Goal: Communication & Community: Answer question/provide support

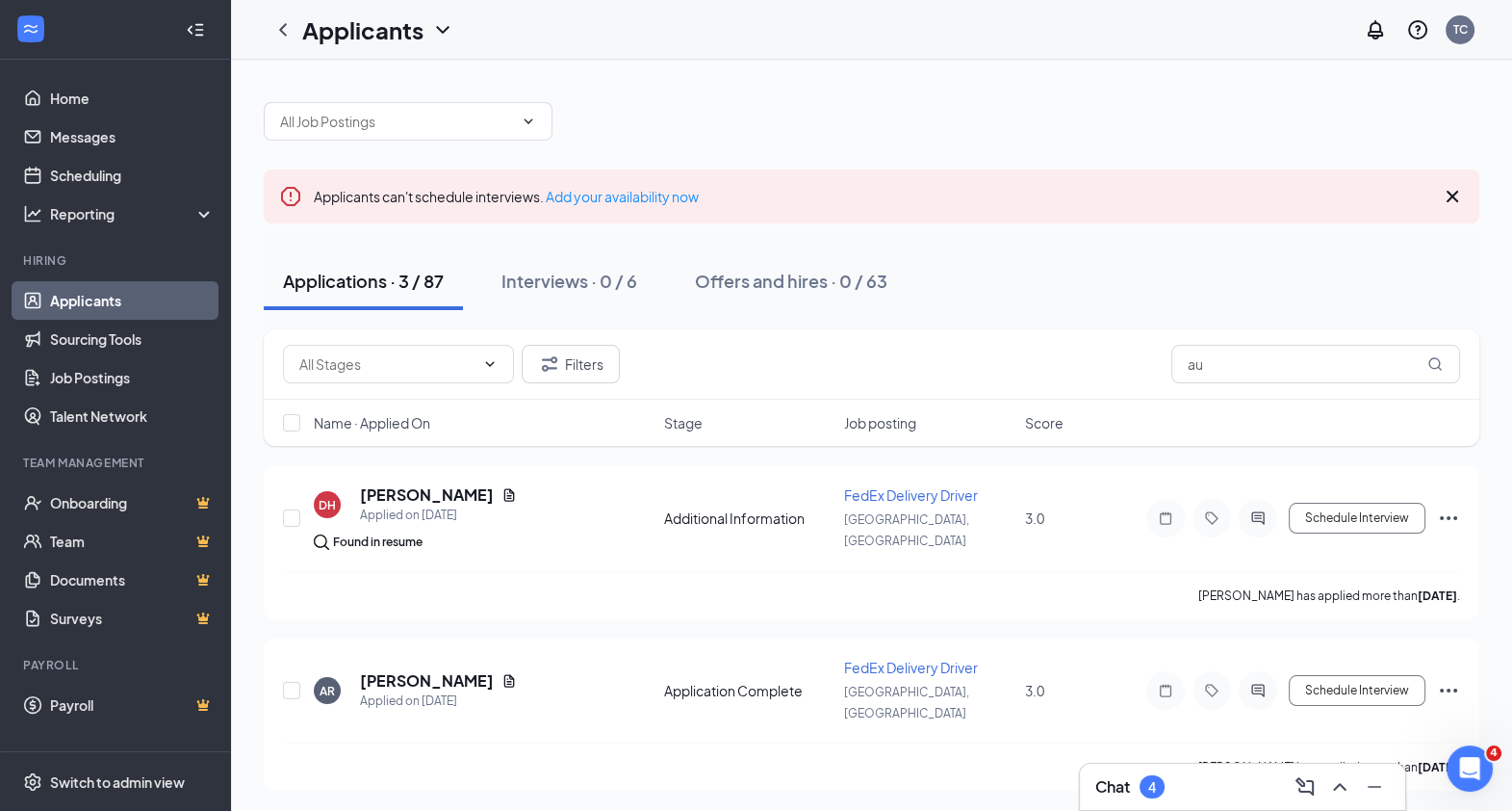
type input "a"
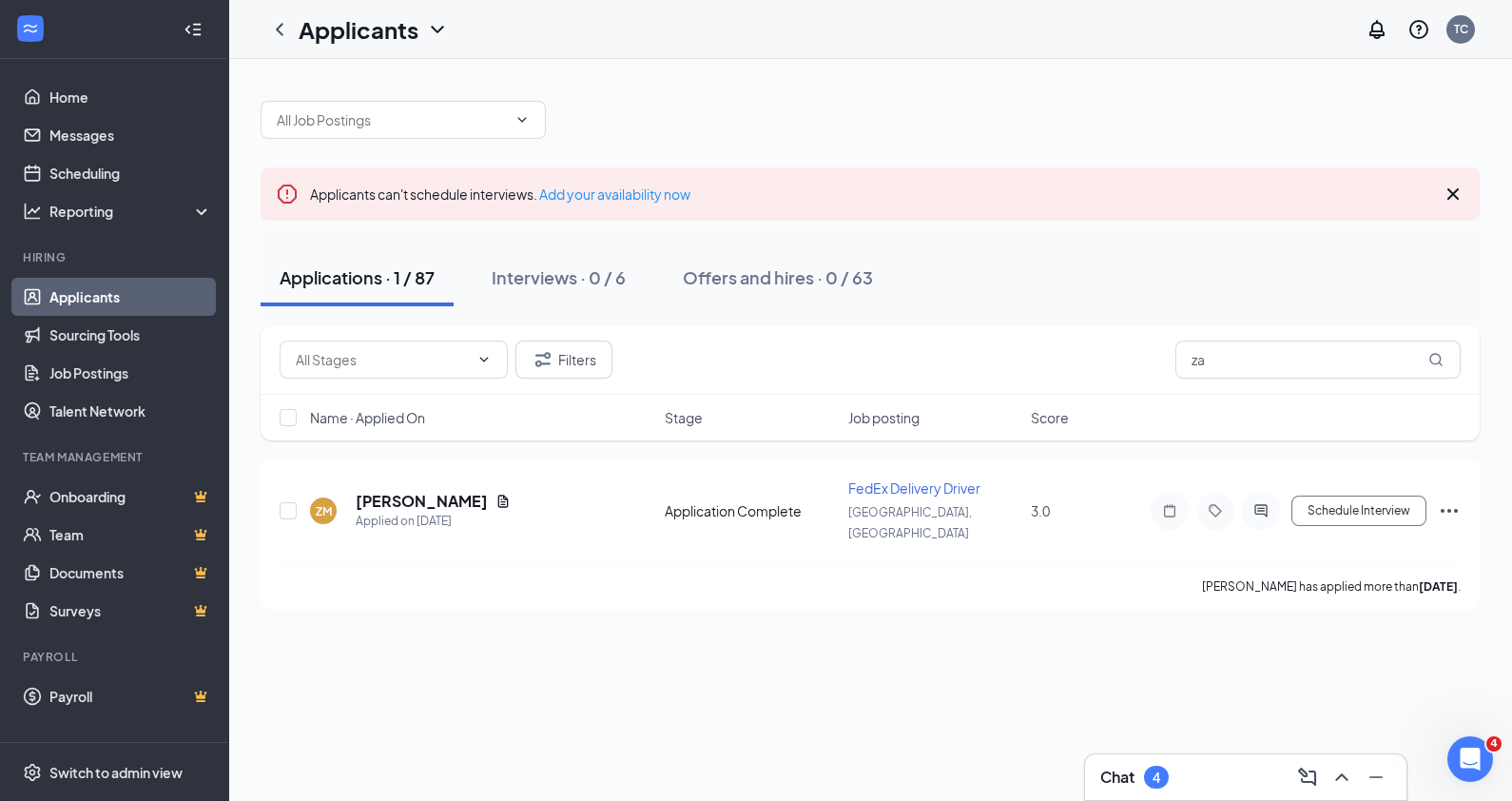
type input "z"
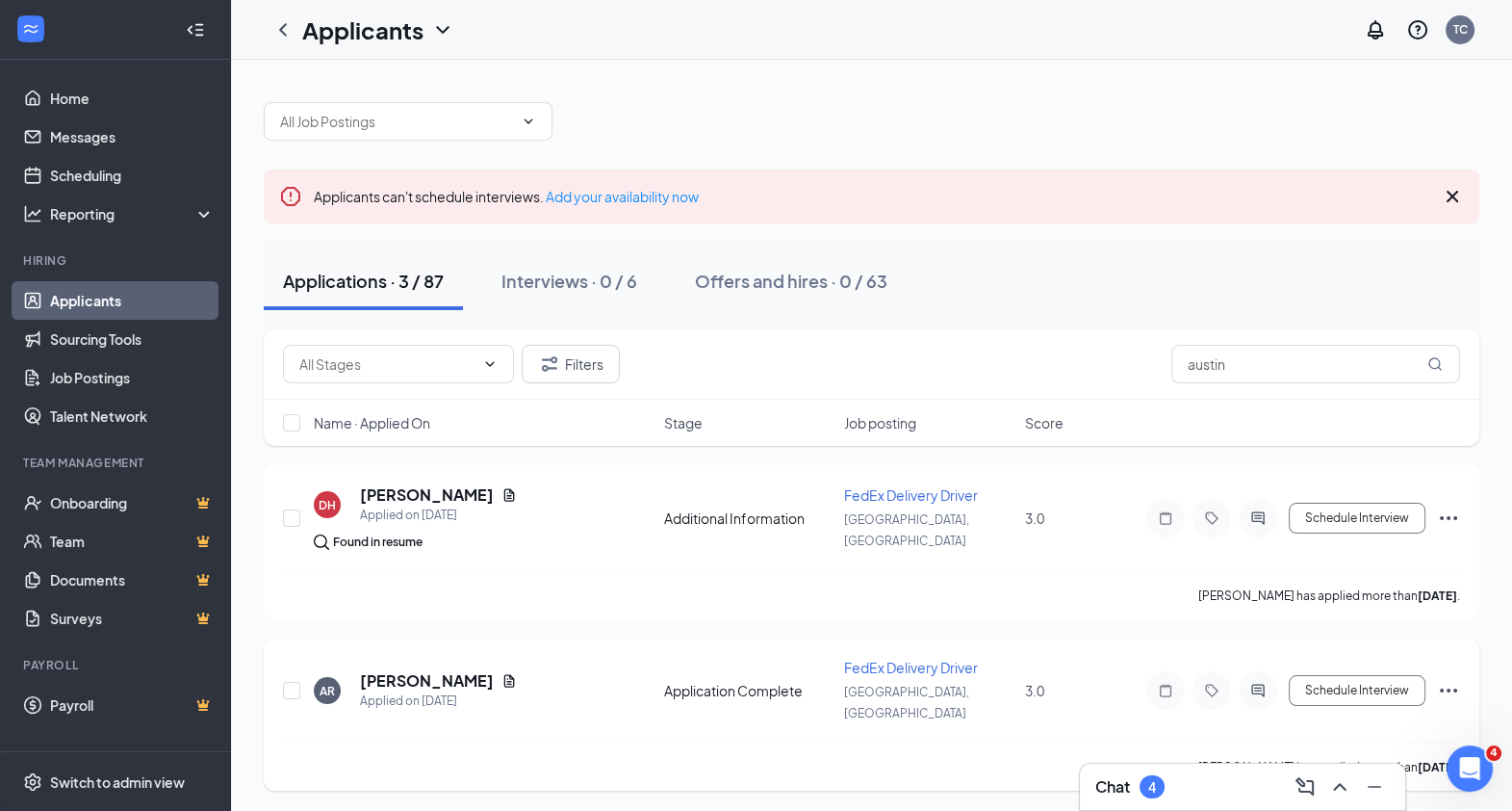
click at [424, 671] on h5 "[PERSON_NAME]" at bounding box center [427, 681] width 133 height 21
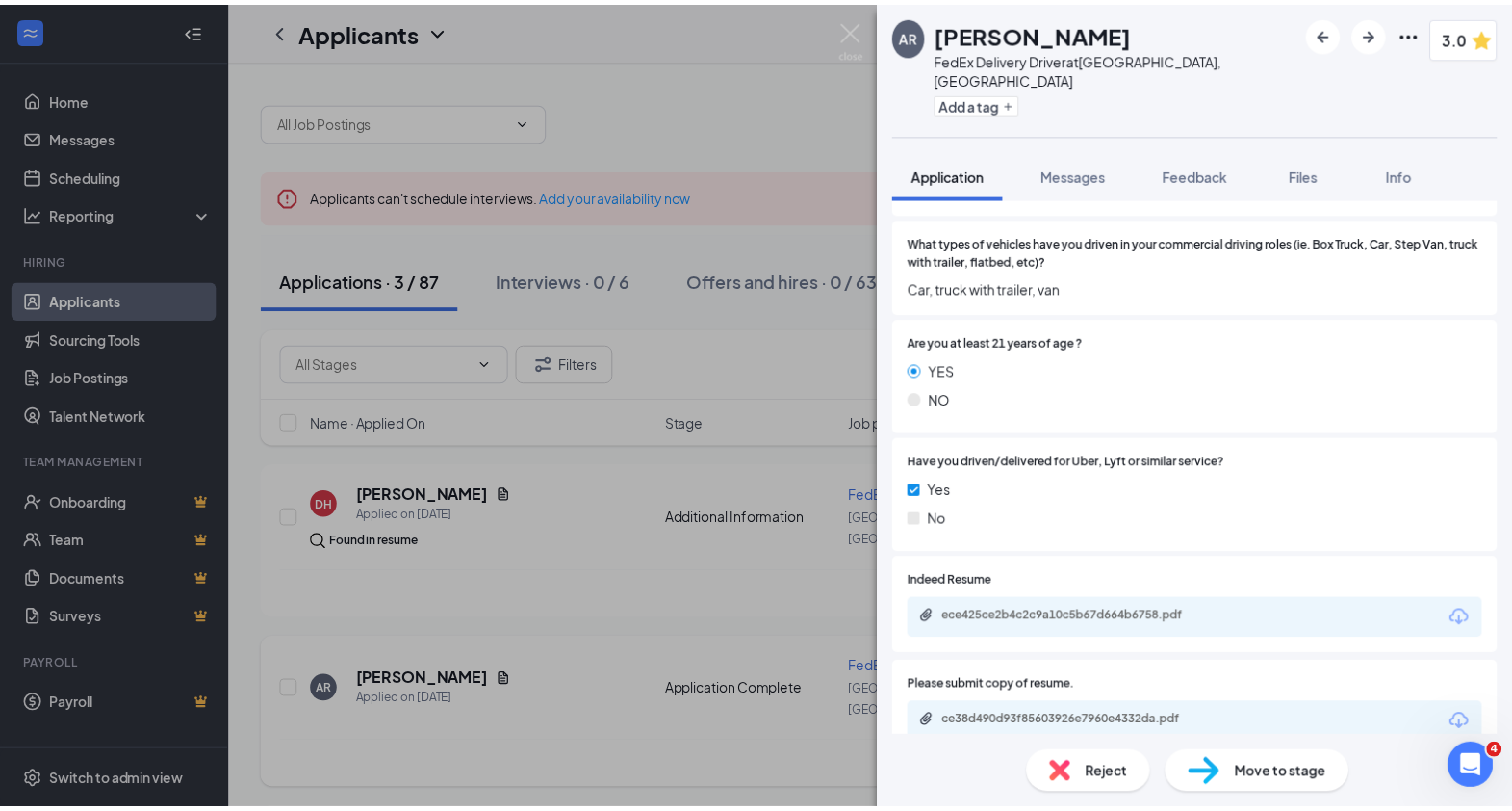
scroll to position [690, 0]
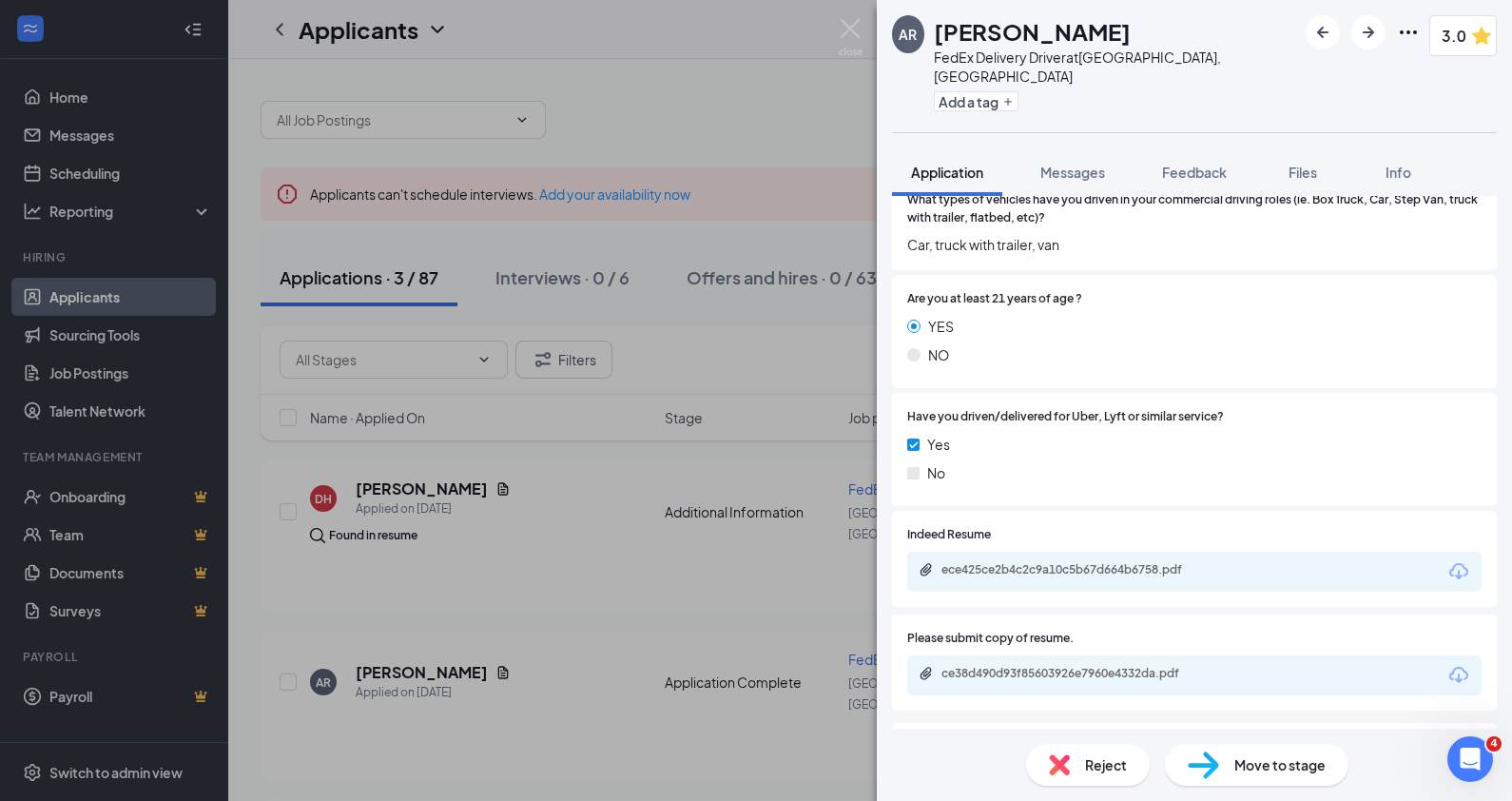
click at [1137, 562] on div "ece425ce2b4c2c9a10c5b67d664b6758.pdf" at bounding box center [1074, 570] width 267 height 15
click at [761, 609] on div "AR [PERSON_NAME] FedEx Delivery Driver at [GEOGRAPHIC_DATA], [GEOGRAPHIC_DATA] …" at bounding box center [756, 400] width 1512 height 801
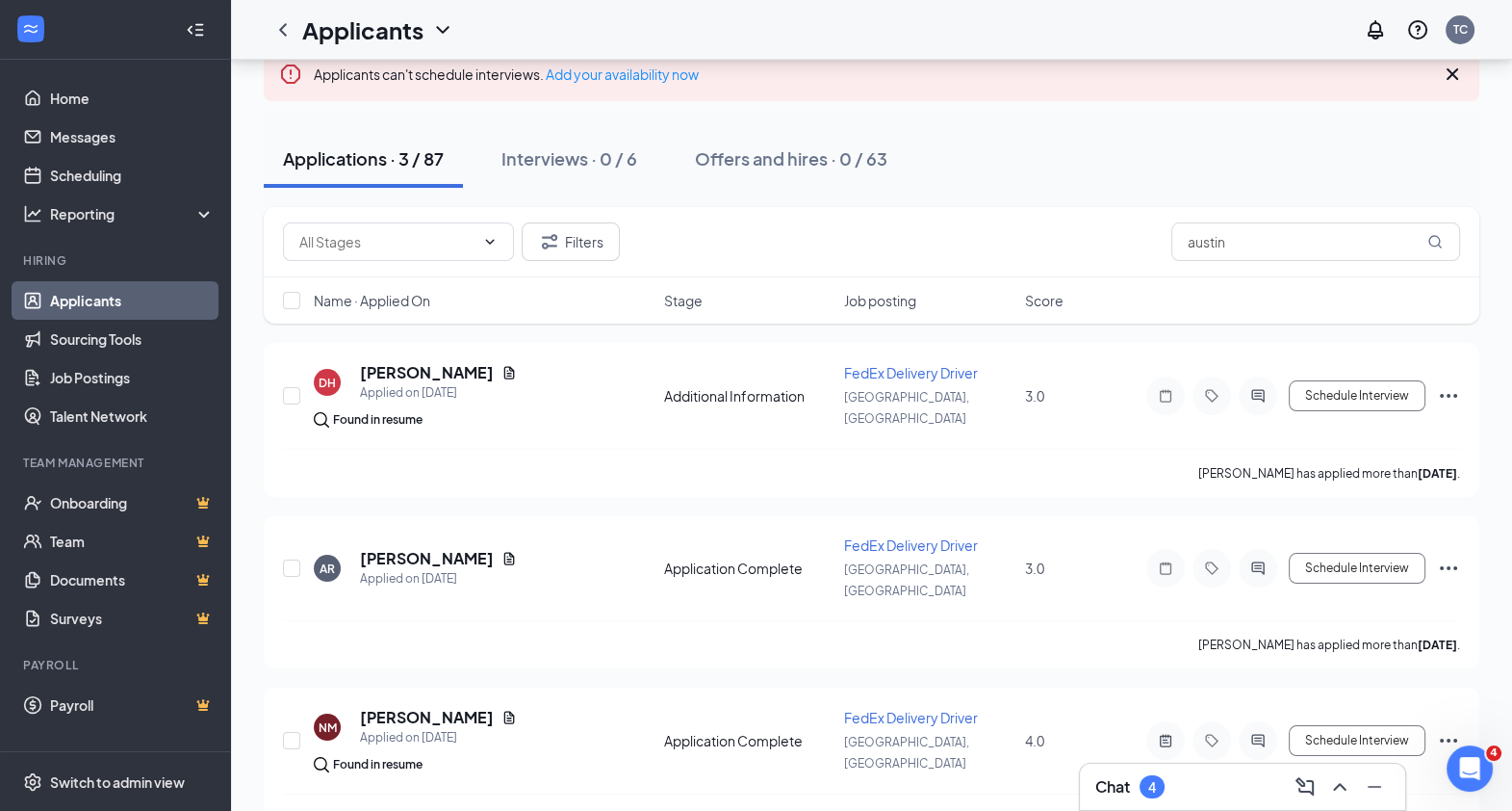
scroll to position [150, 0]
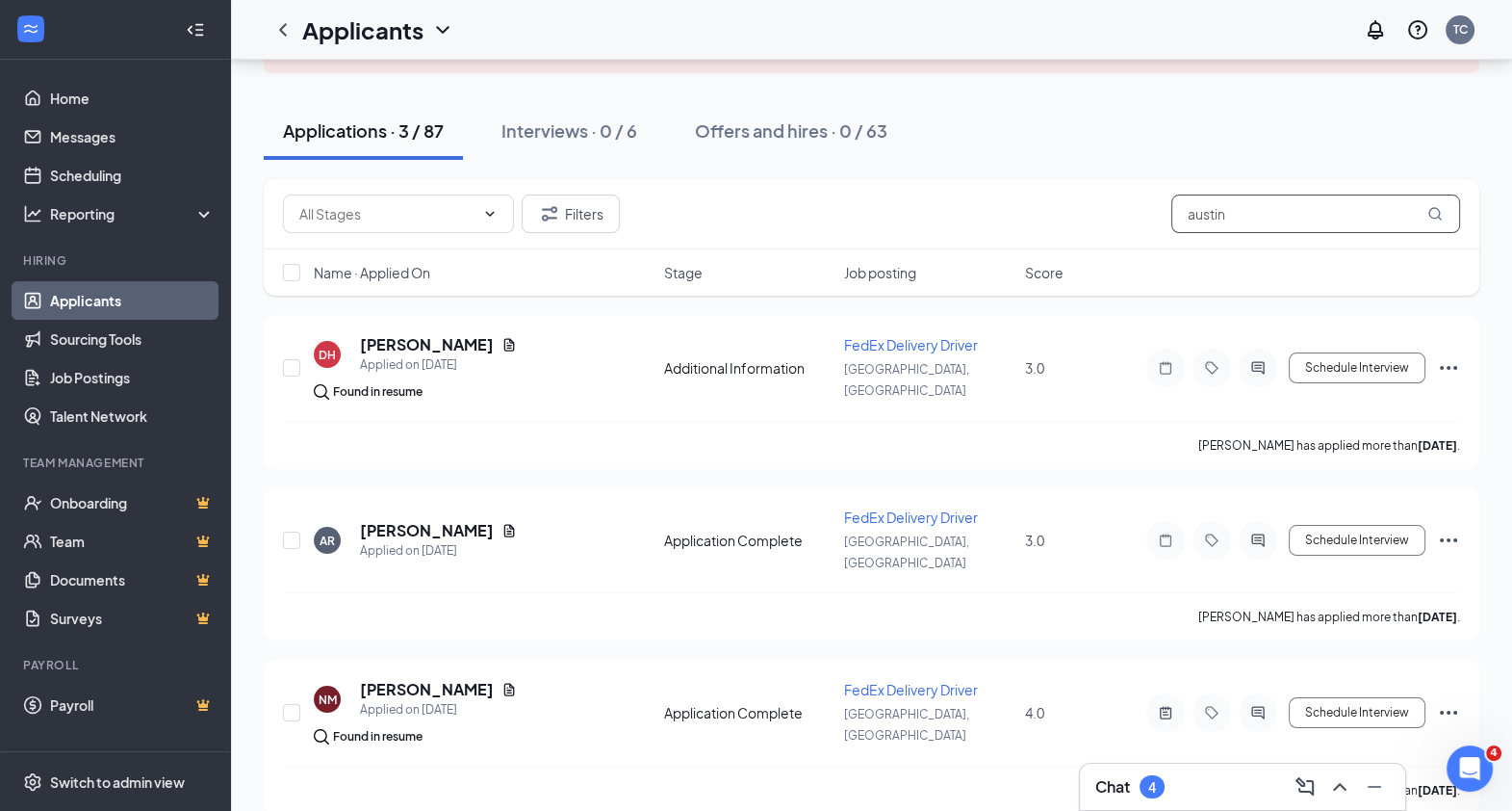
click at [1276, 210] on input "austin" at bounding box center [1316, 214] width 289 height 39
type input "a"
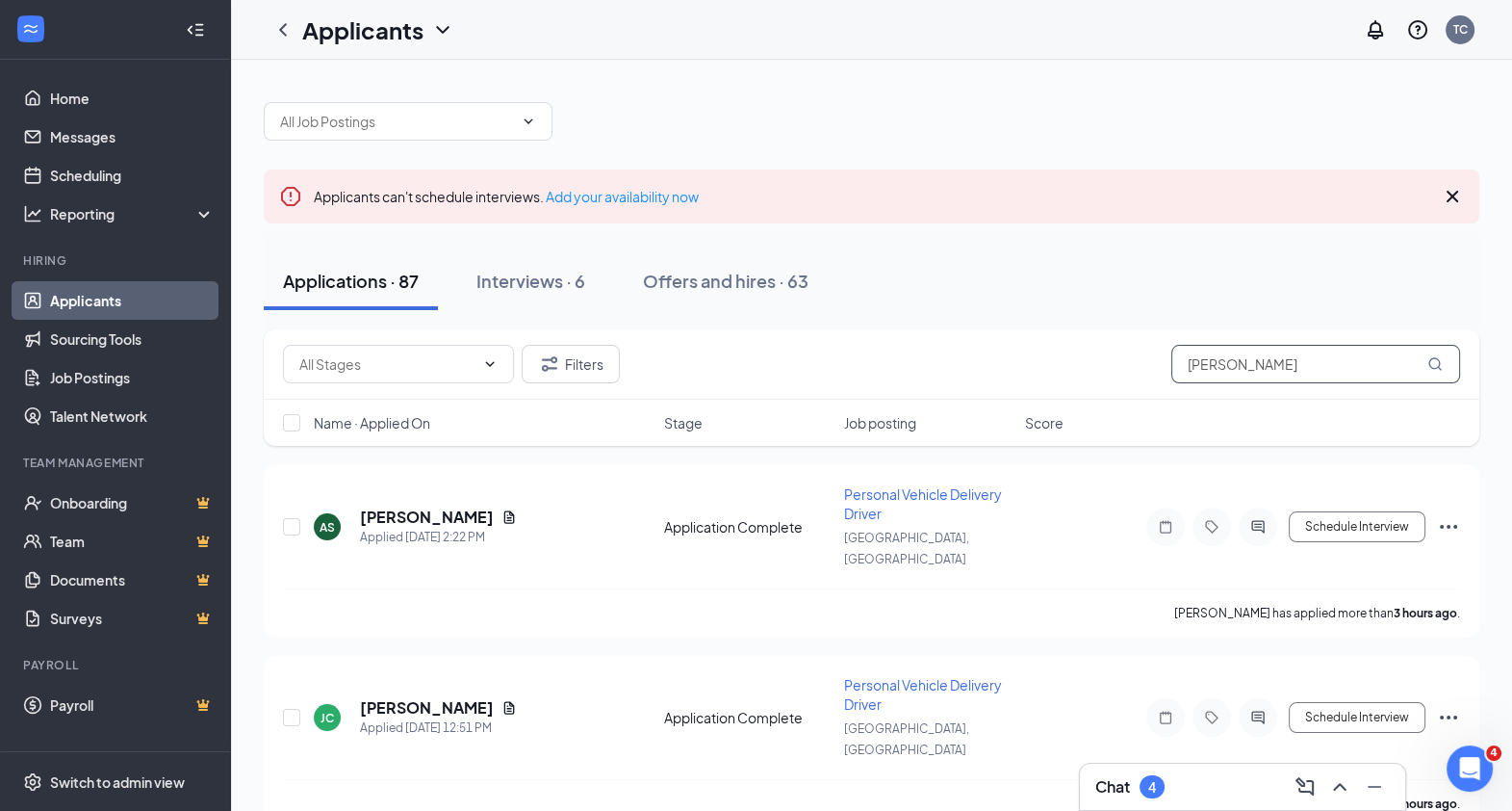
type input "[PERSON_NAME]"
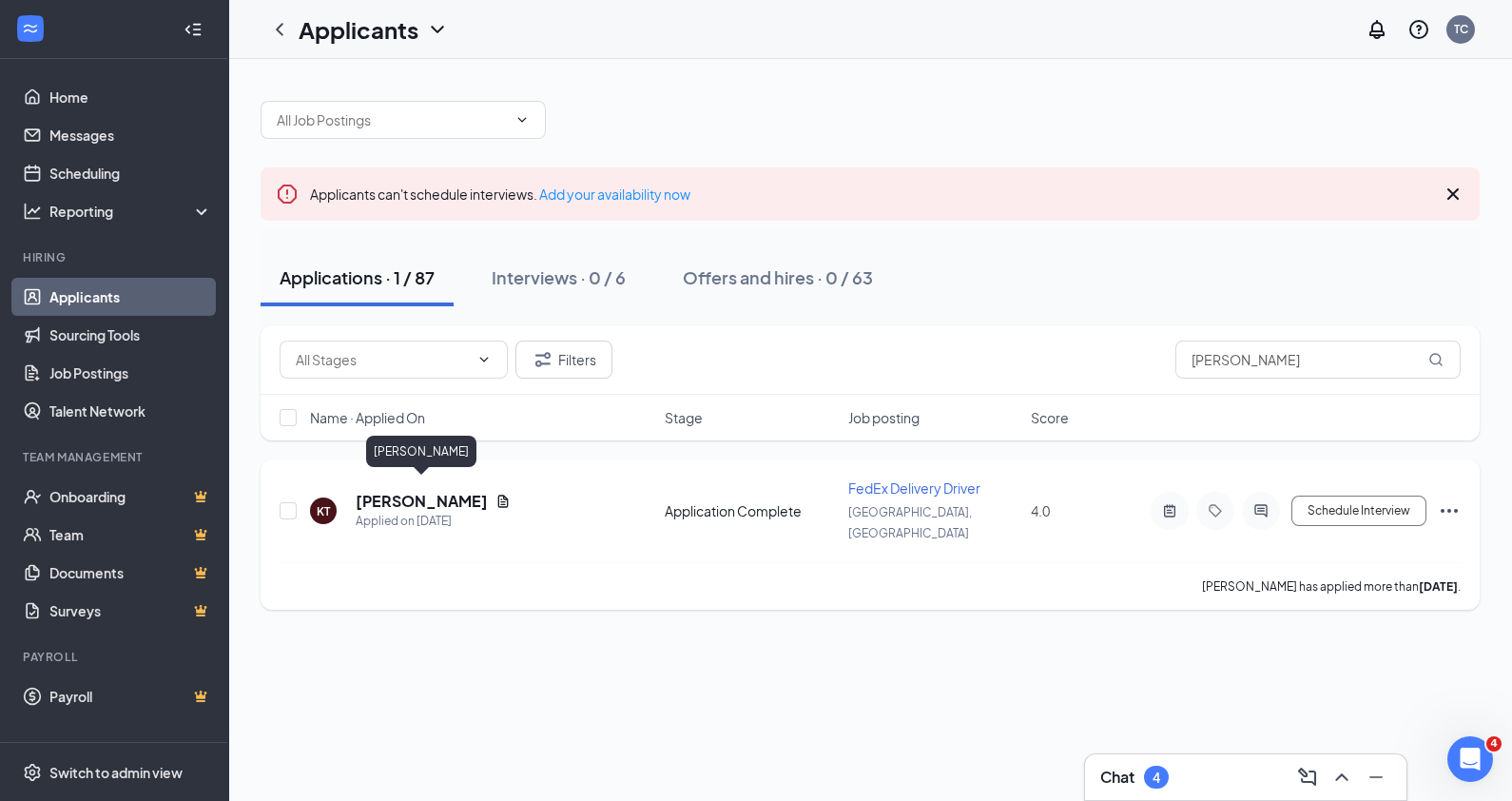
click at [454, 492] on h5 "[PERSON_NAME]" at bounding box center [421, 501] width 132 height 21
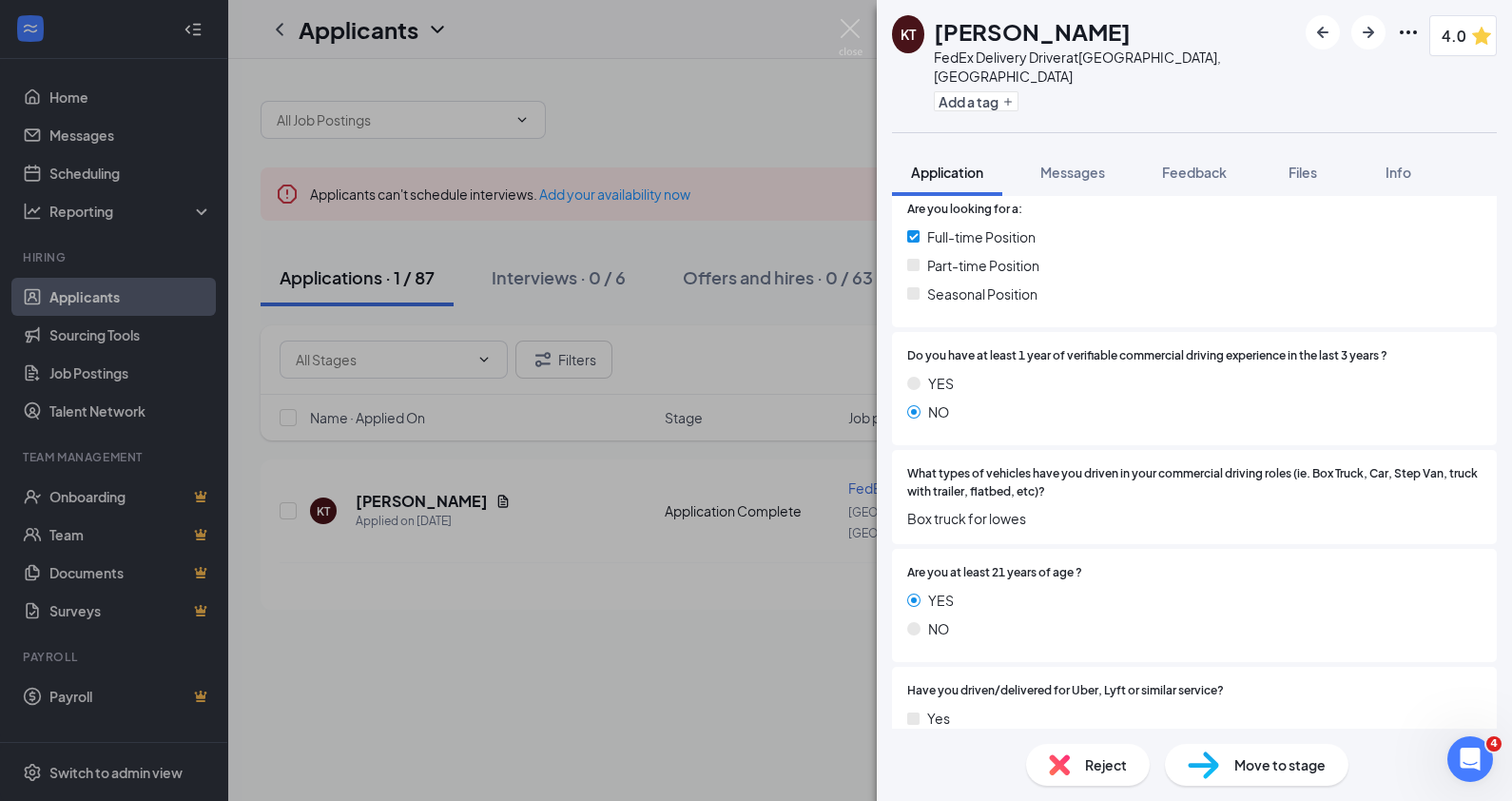
scroll to position [835, 0]
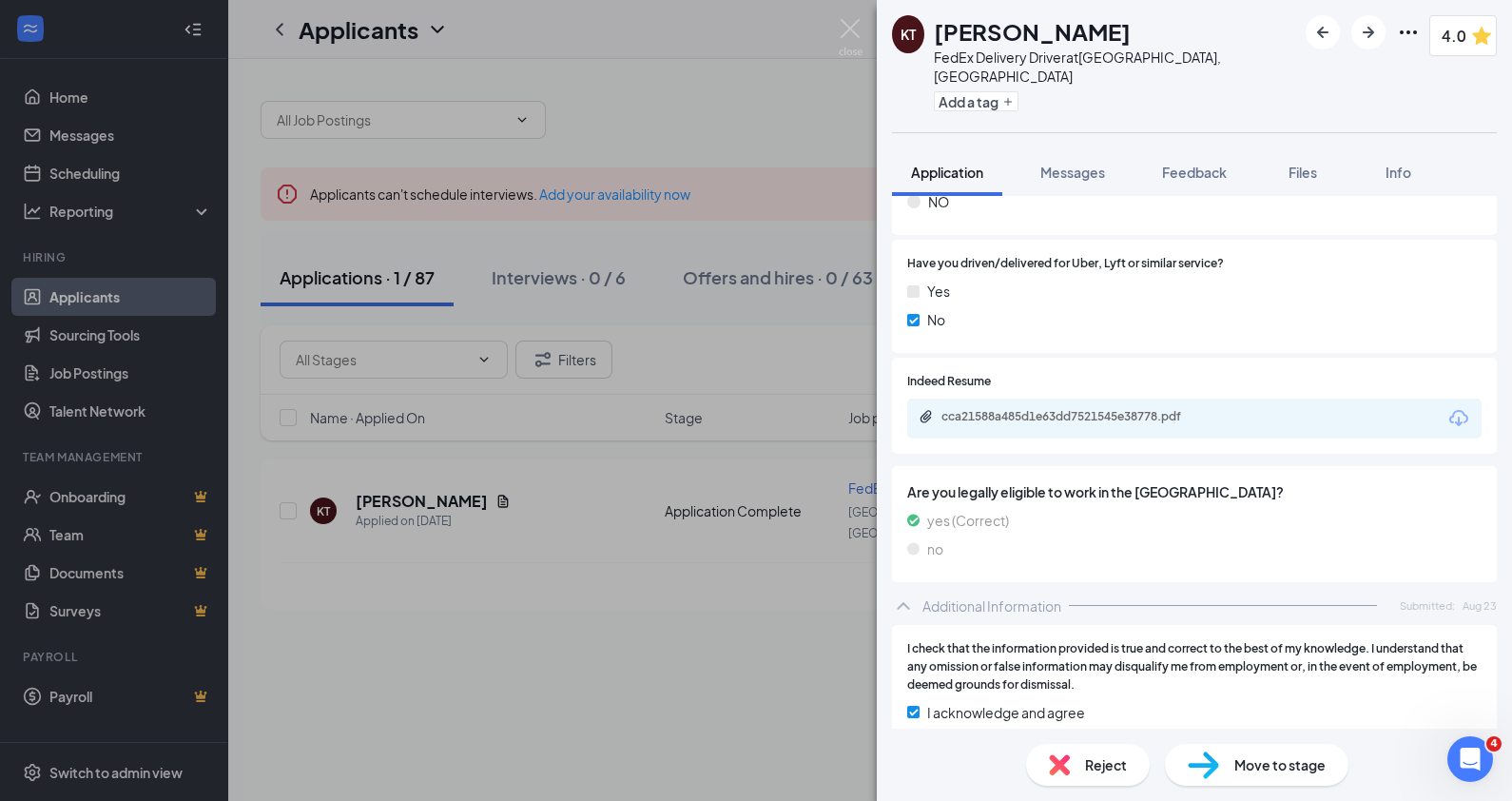
click at [1189, 409] on div "cca21588a485d1e63dd7521545e38778.pdf" at bounding box center [1074, 417] width 267 height 15
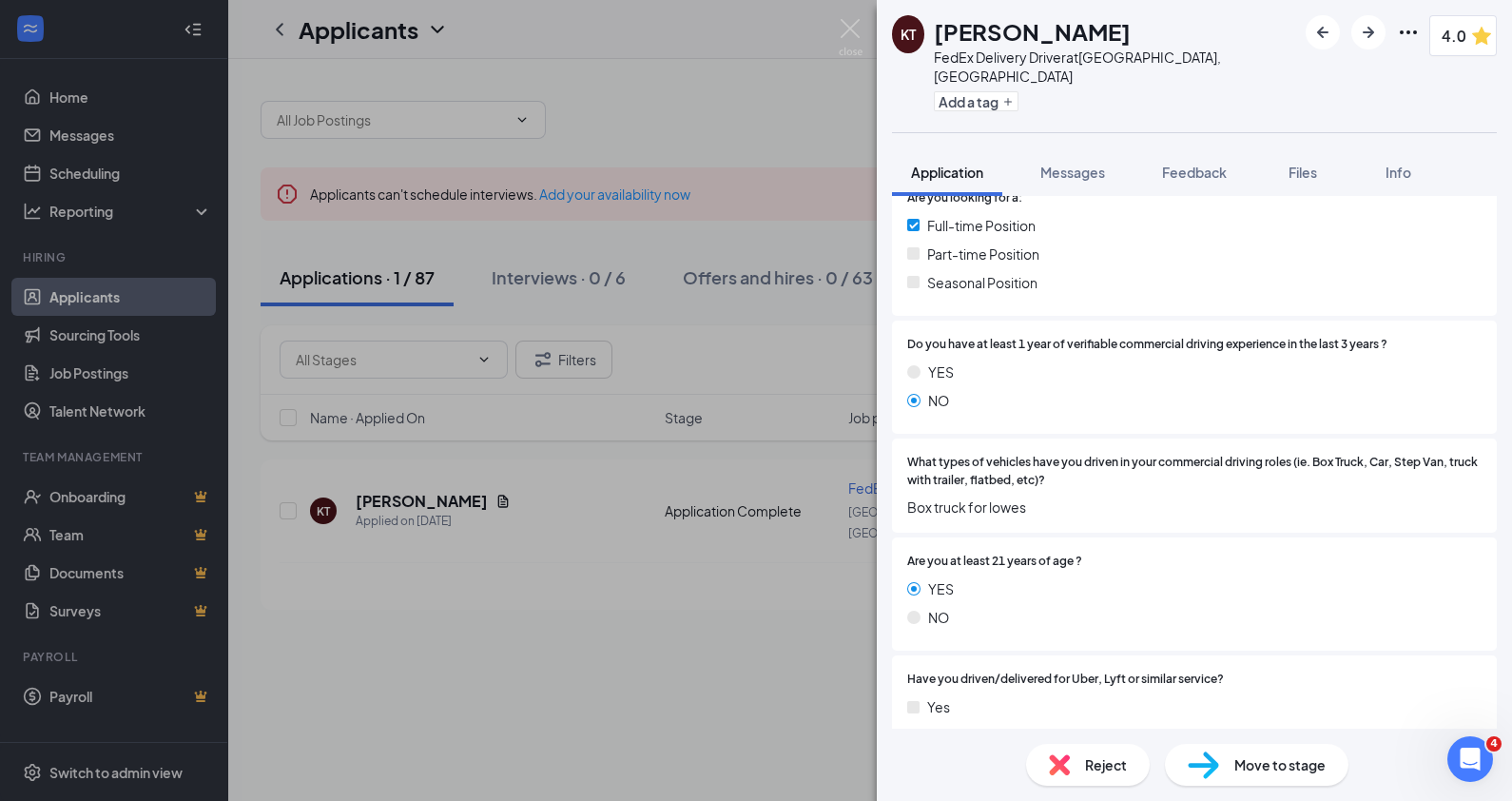
scroll to position [0, 0]
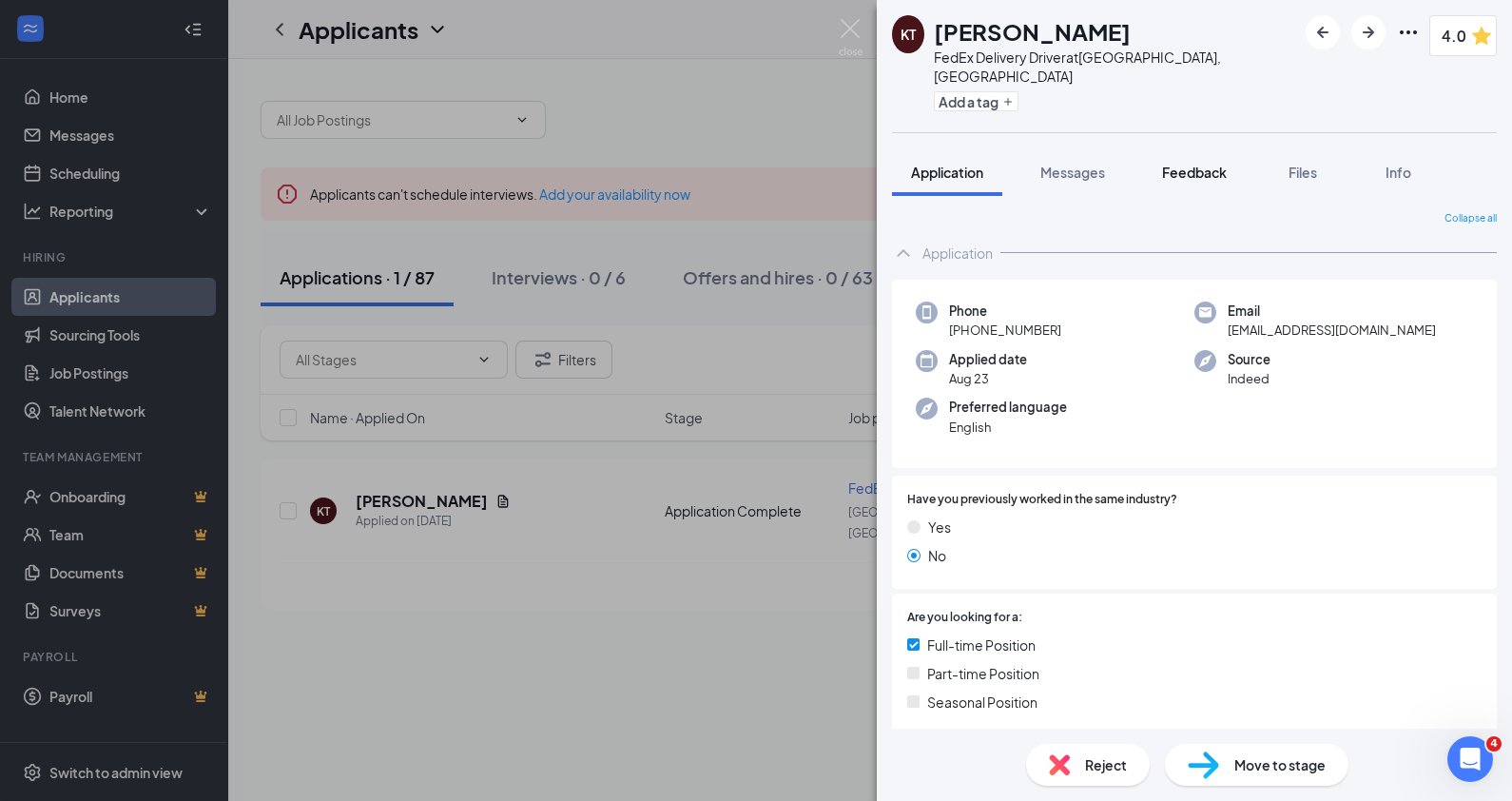
click at [1204, 163] on span "Feedback" at bounding box center [1195, 172] width 65 height 17
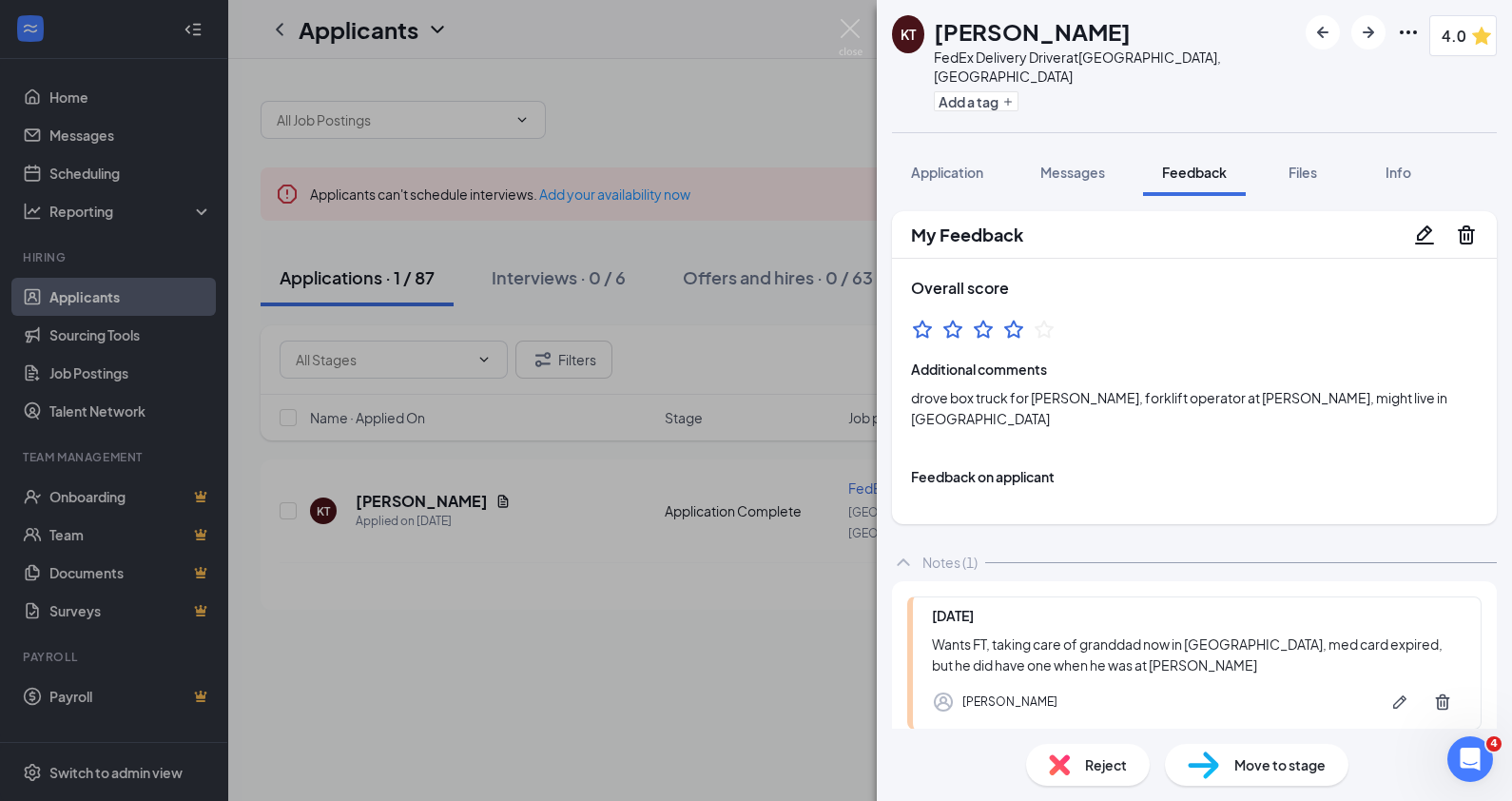
scroll to position [64, 0]
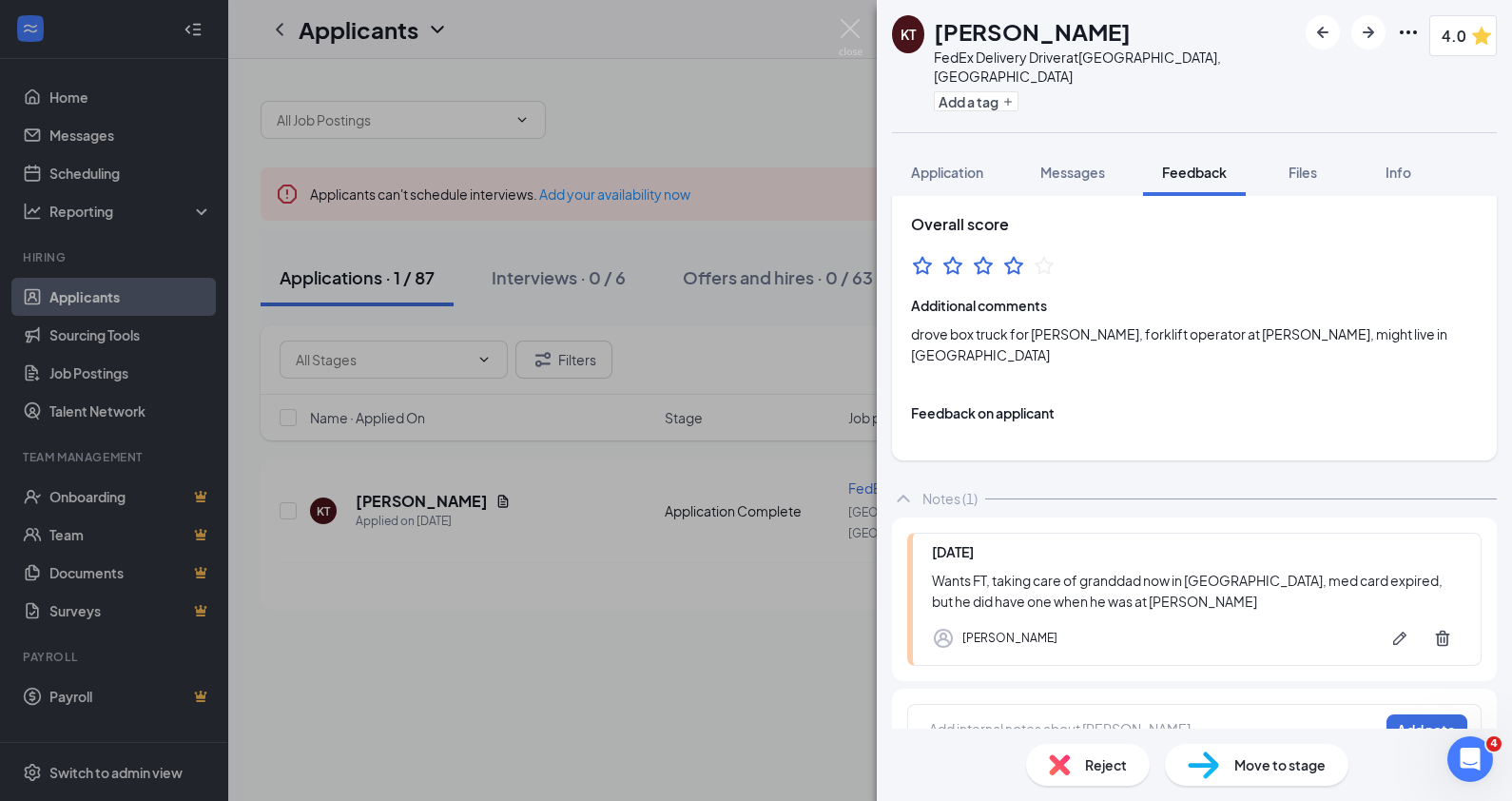
click at [1017, 719] on div at bounding box center [1154, 728] width 448 height 20
click at [1408, 714] on button "Add note" at bounding box center [1427, 729] width 81 height 31
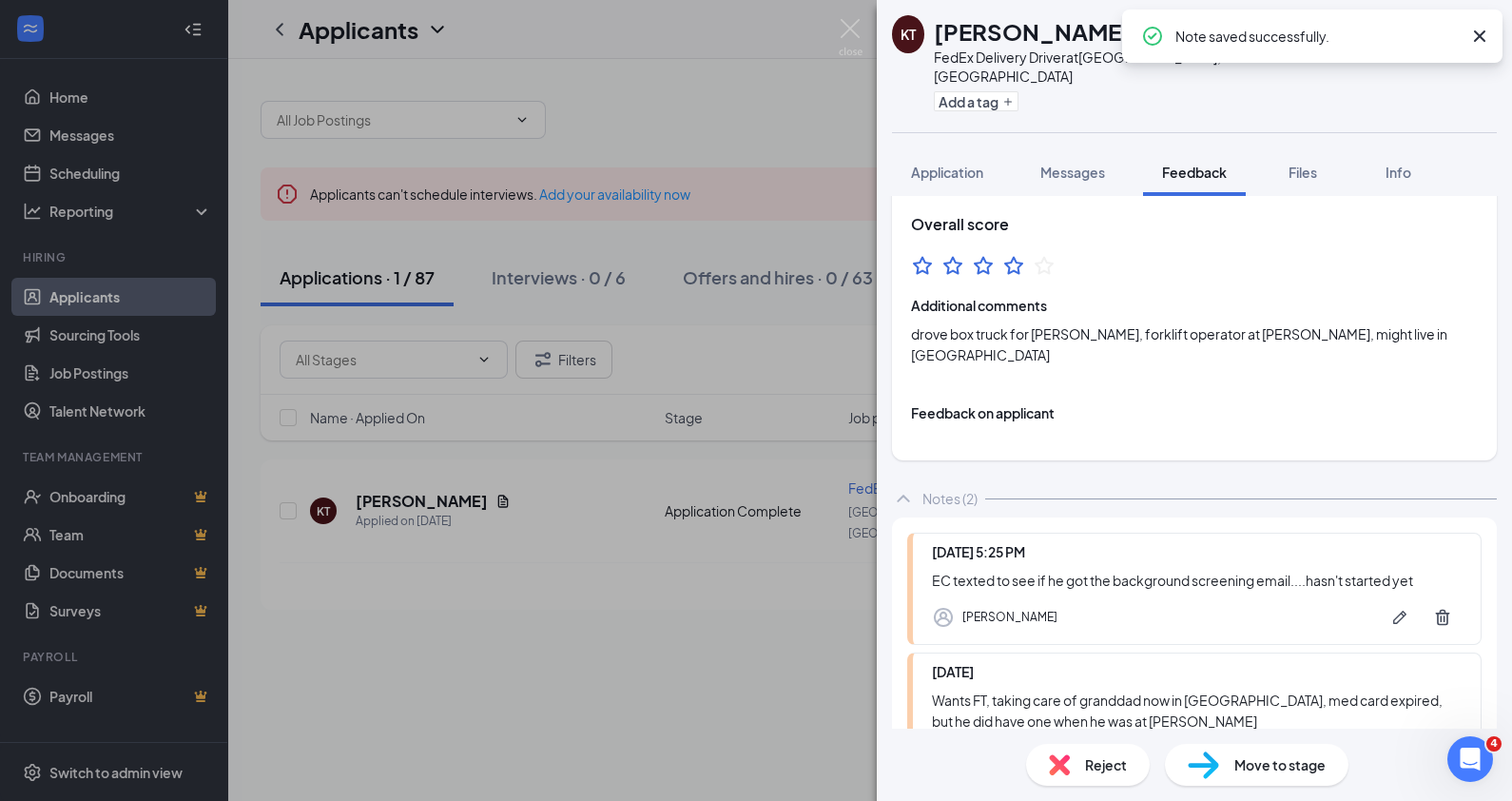
click at [837, 15] on div "KT [PERSON_NAME] FedEx Delivery Driver at [GEOGRAPHIC_DATA], [GEOGRAPHIC_DATA] …" at bounding box center [756, 400] width 1512 height 801
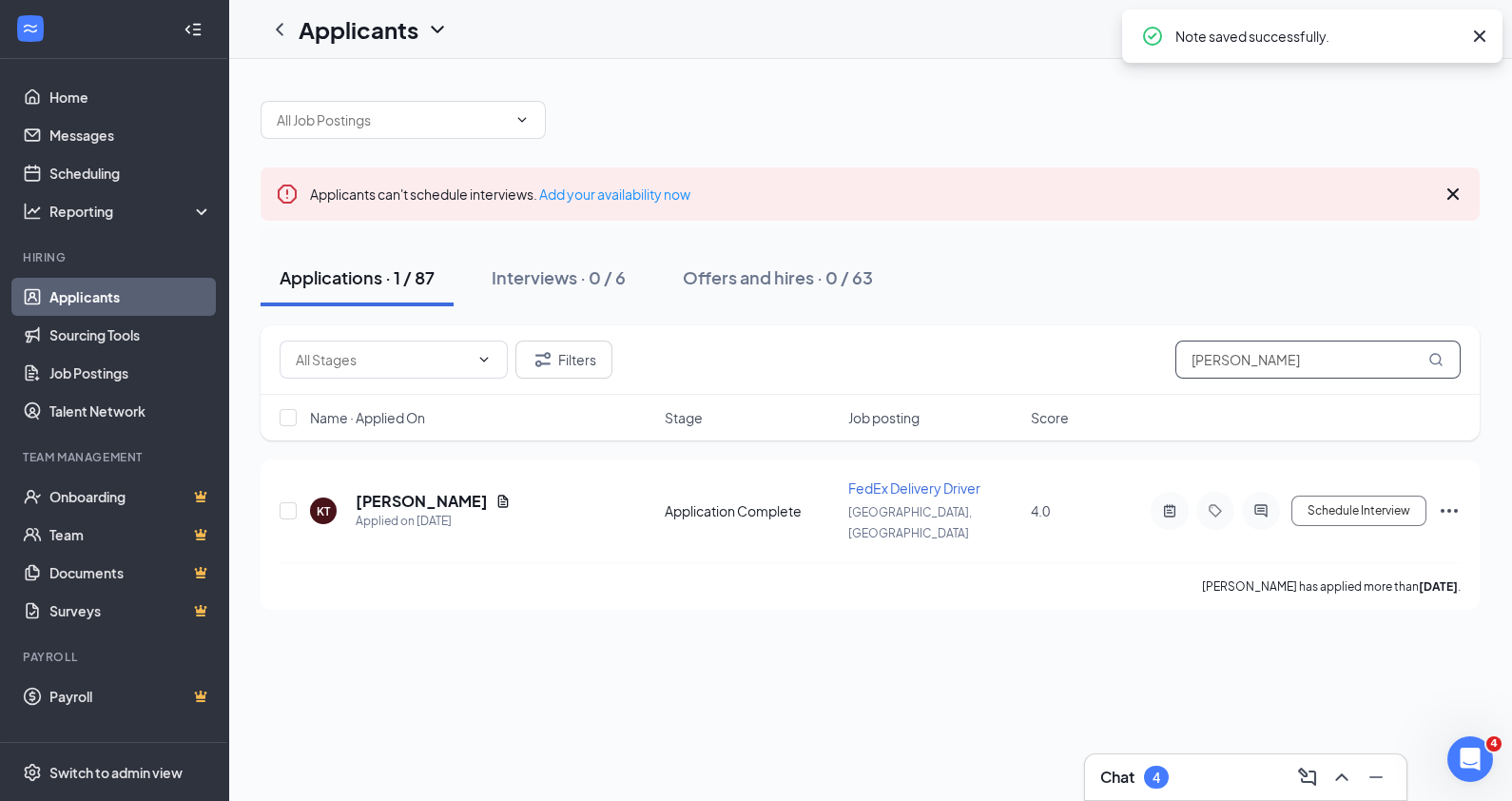
click at [1281, 360] on input "[PERSON_NAME]" at bounding box center [1318, 359] width 286 height 38
type input "k"
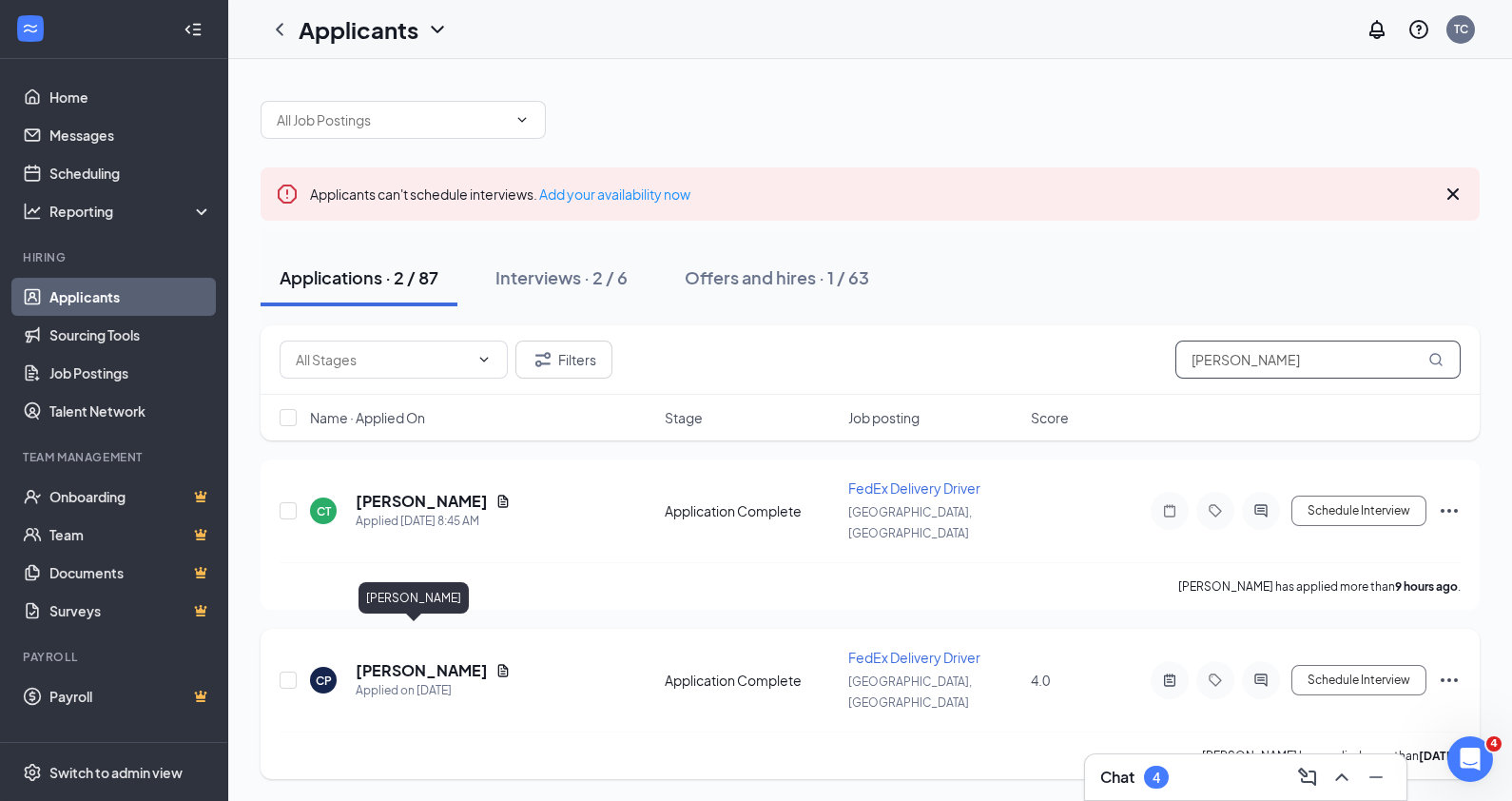
type input "[PERSON_NAME]"
click at [372, 660] on h5 "[PERSON_NAME]" at bounding box center [421, 671] width 132 height 21
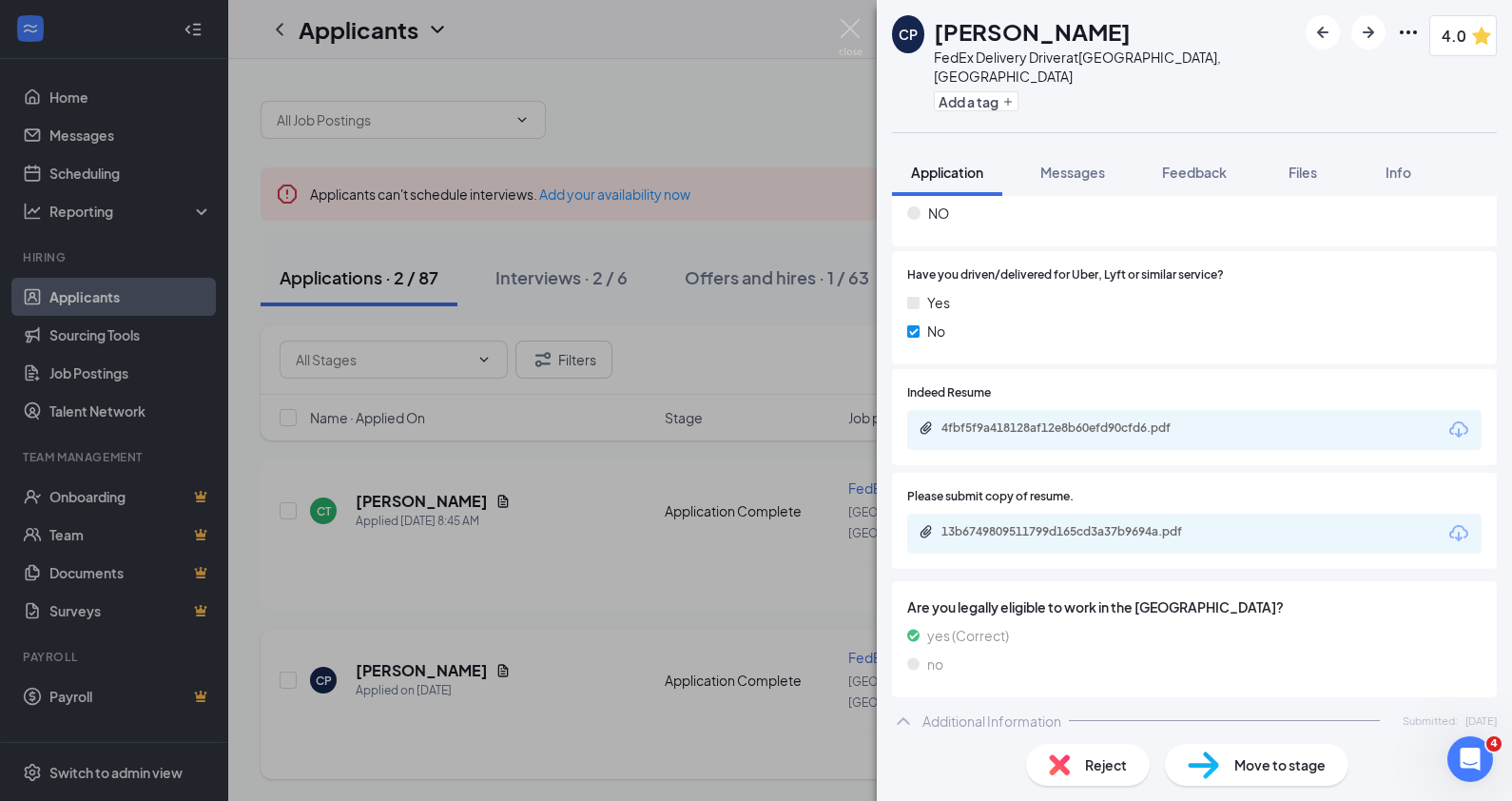
scroll to position [831, 0]
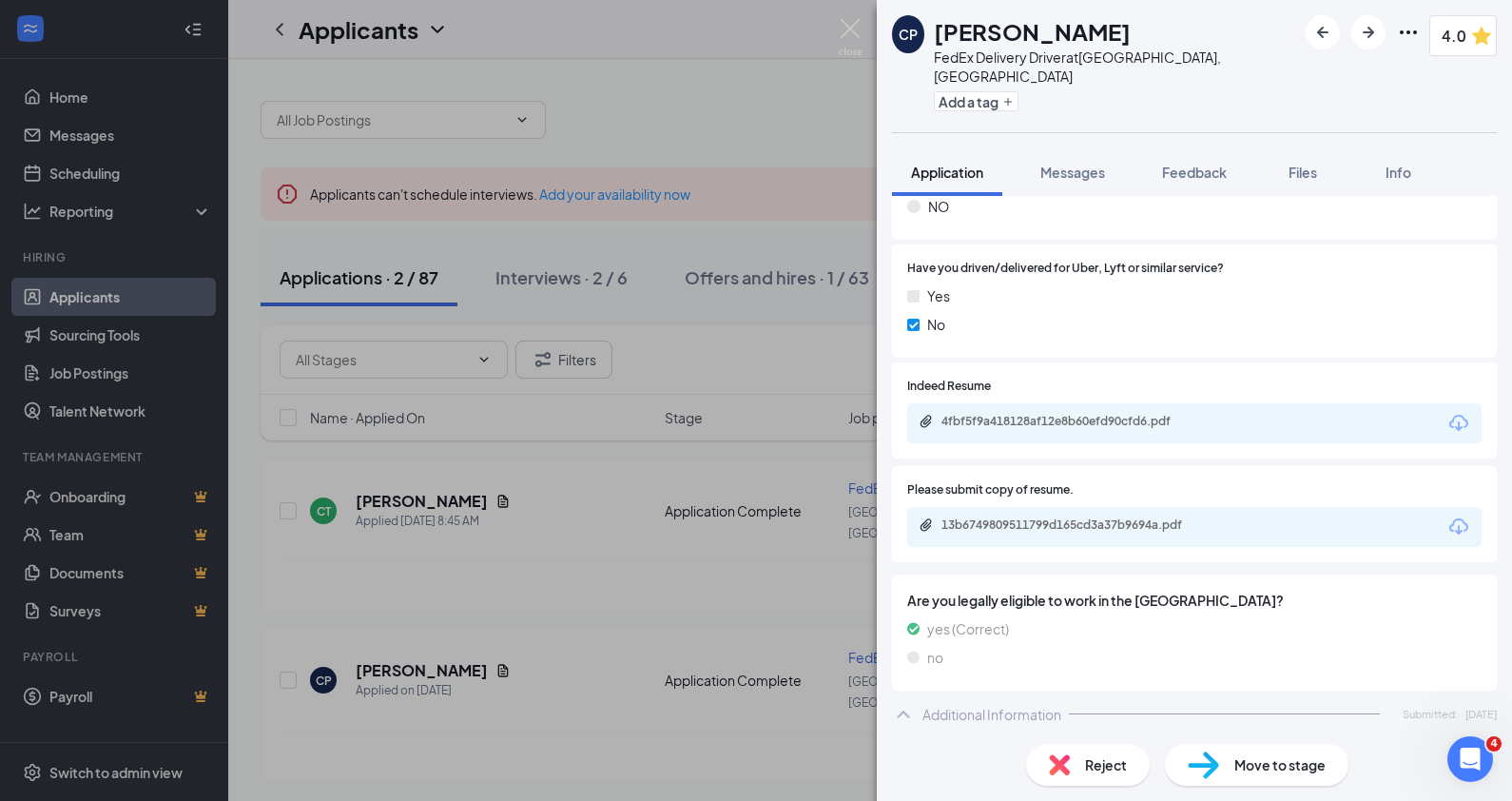
click at [1128, 414] on div "4fbf5f9a418128af12e8b60efd90cfd6.pdf" at bounding box center [1074, 422] width 267 height 15
click at [1212, 163] on span "Feedback" at bounding box center [1195, 172] width 65 height 17
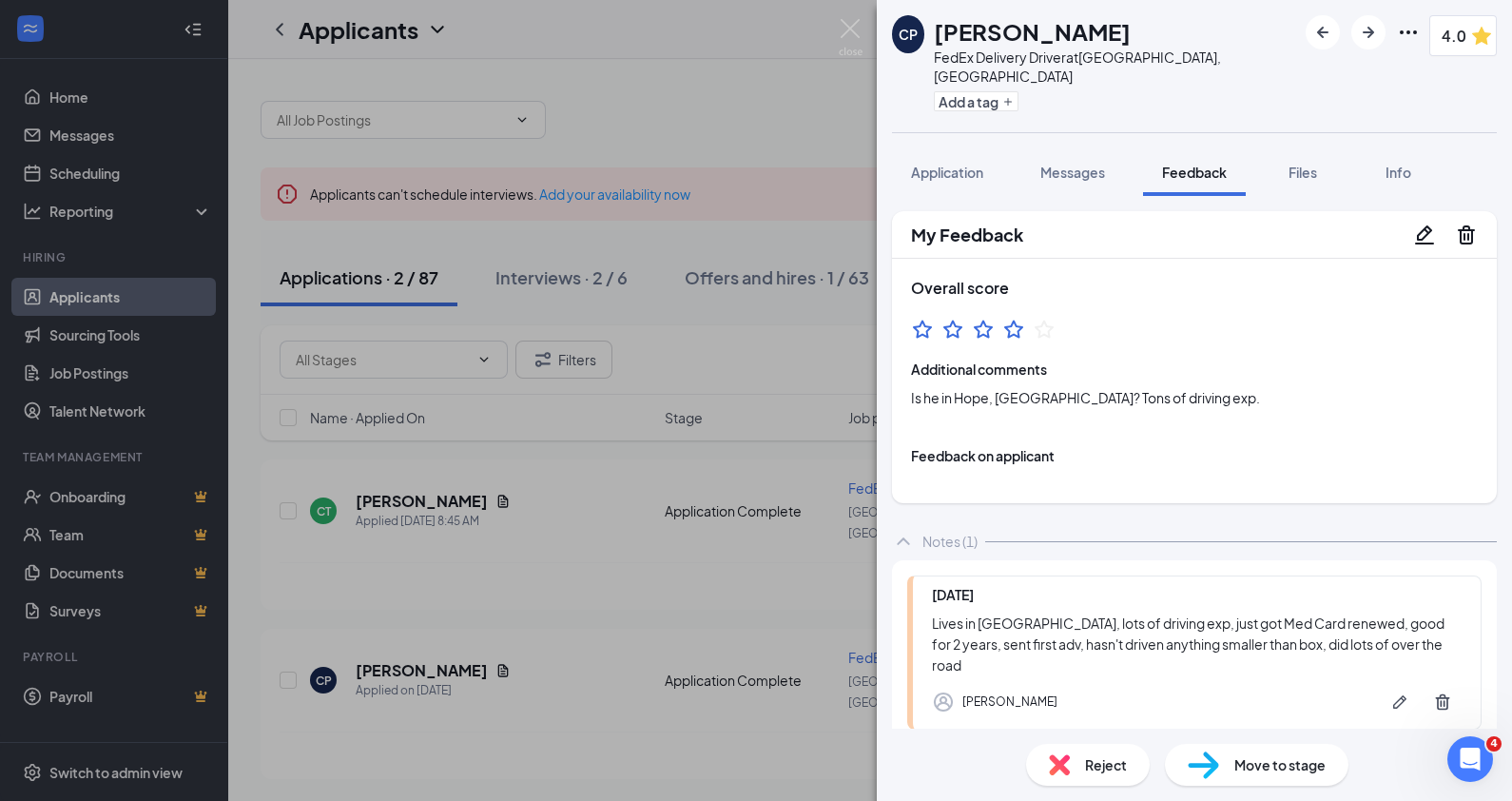
scroll to position [64, 0]
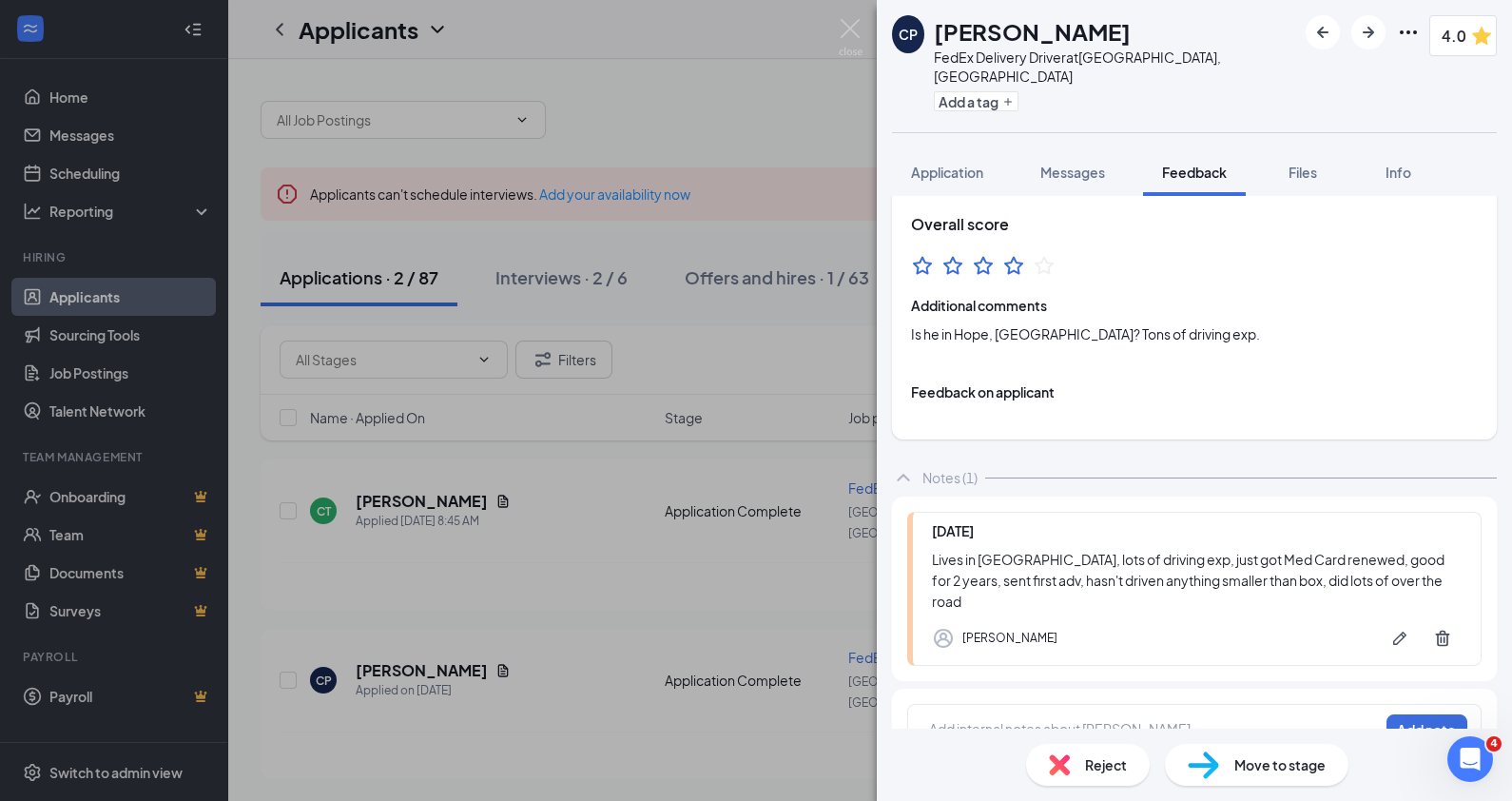
click at [1006, 719] on div at bounding box center [1154, 731] width 448 height 25
click at [1417, 714] on button "Add note" at bounding box center [1427, 729] width 81 height 31
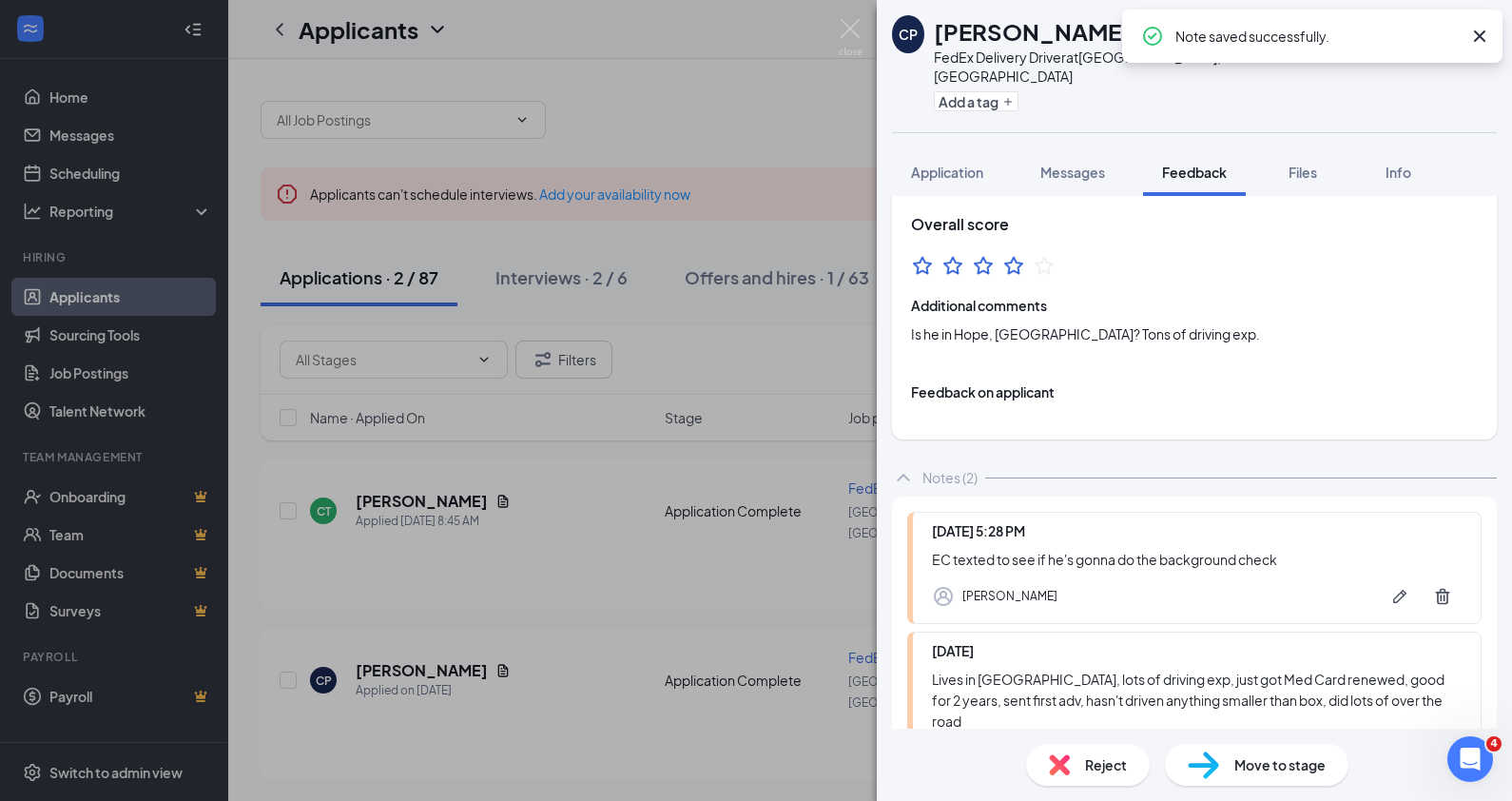
click at [840, 14] on div "CP [PERSON_NAME] FedEx Delivery Driver at [GEOGRAPHIC_DATA], [GEOGRAPHIC_DATA] …" at bounding box center [756, 400] width 1512 height 801
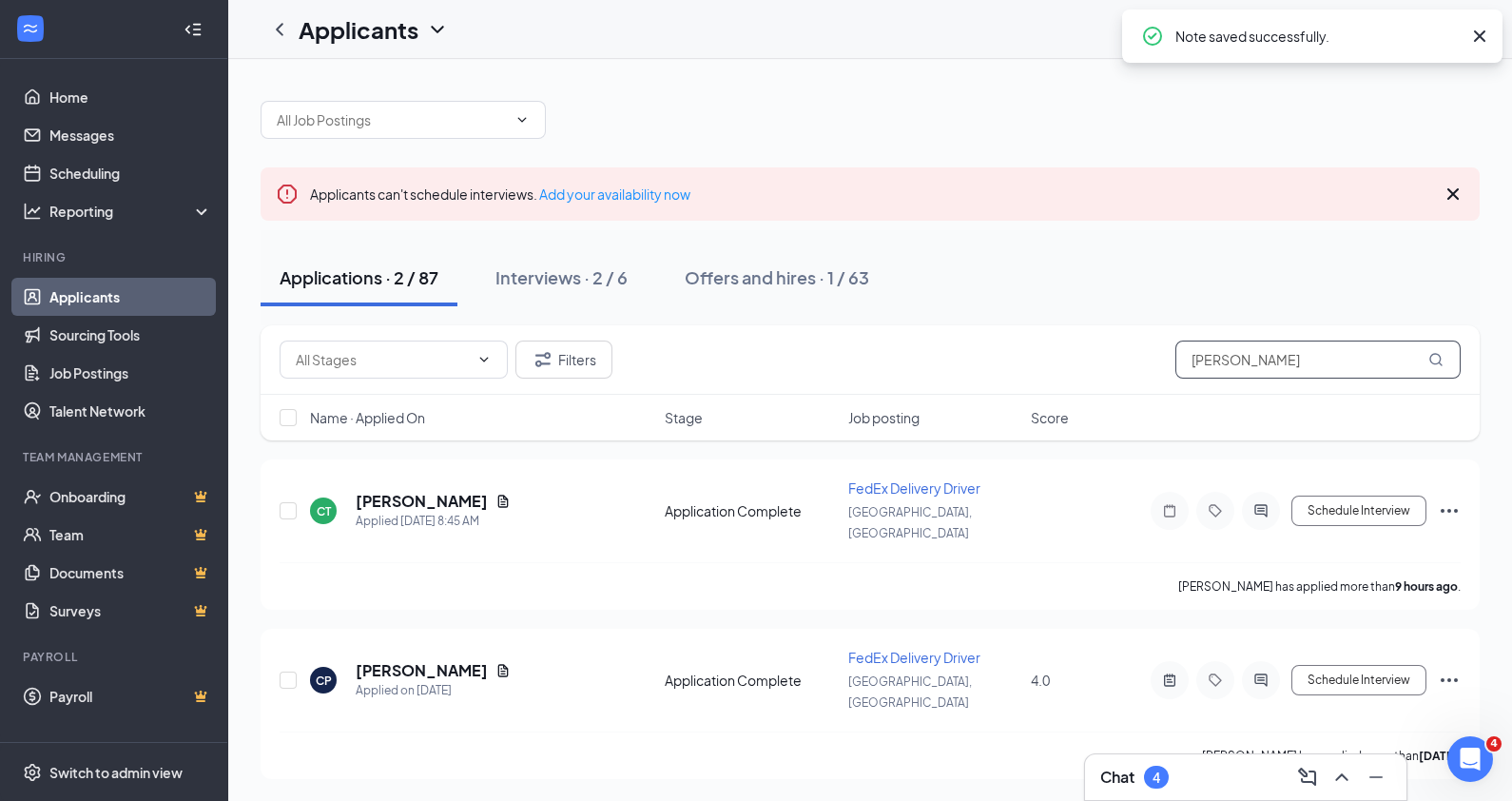
click at [1265, 365] on input "[PERSON_NAME]" at bounding box center [1318, 359] width 286 height 38
type input "c"
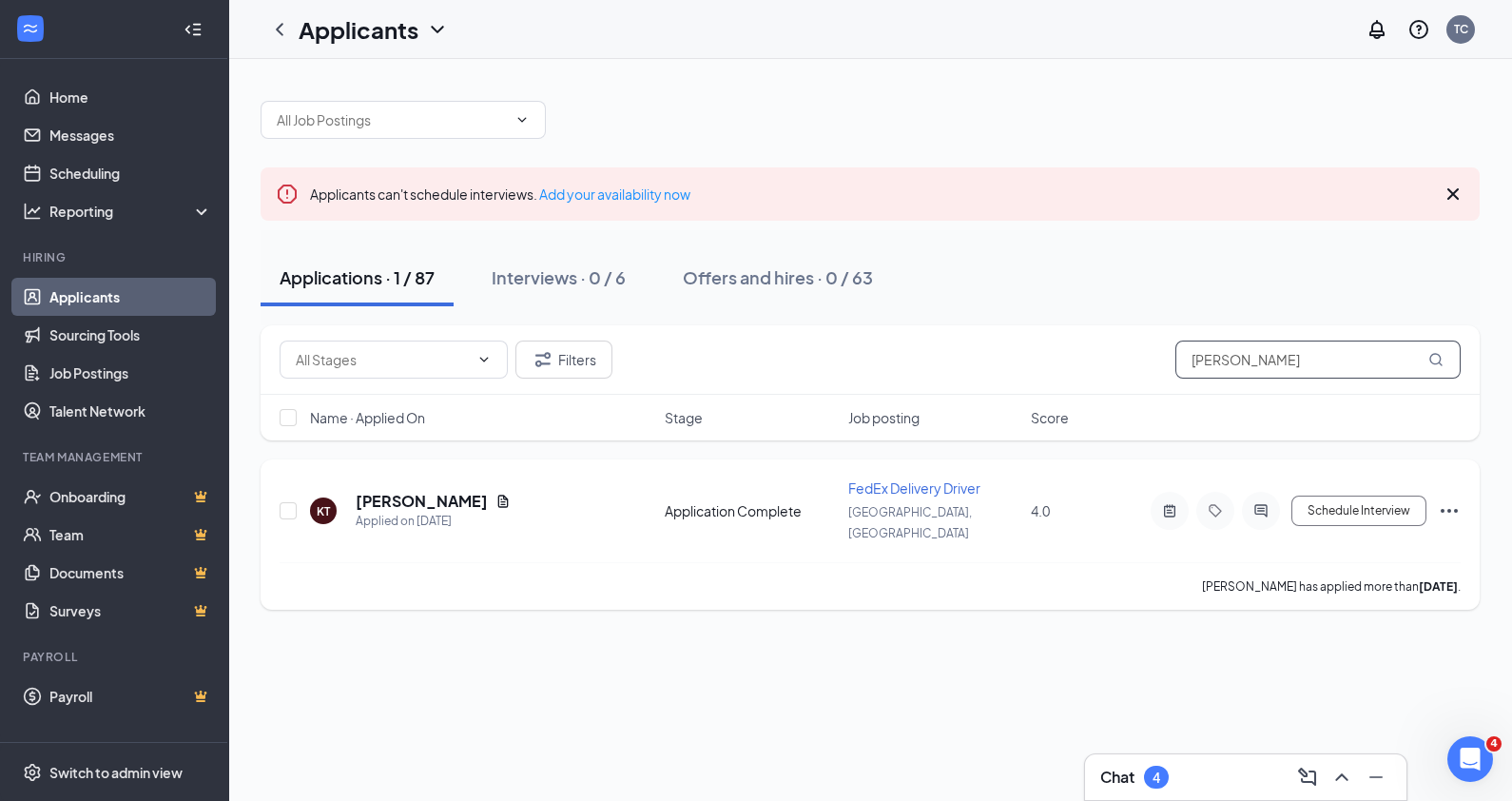
type input "[PERSON_NAME]"
click at [407, 490] on h5 "[PERSON_NAME]" at bounding box center [421, 501] width 132 height 21
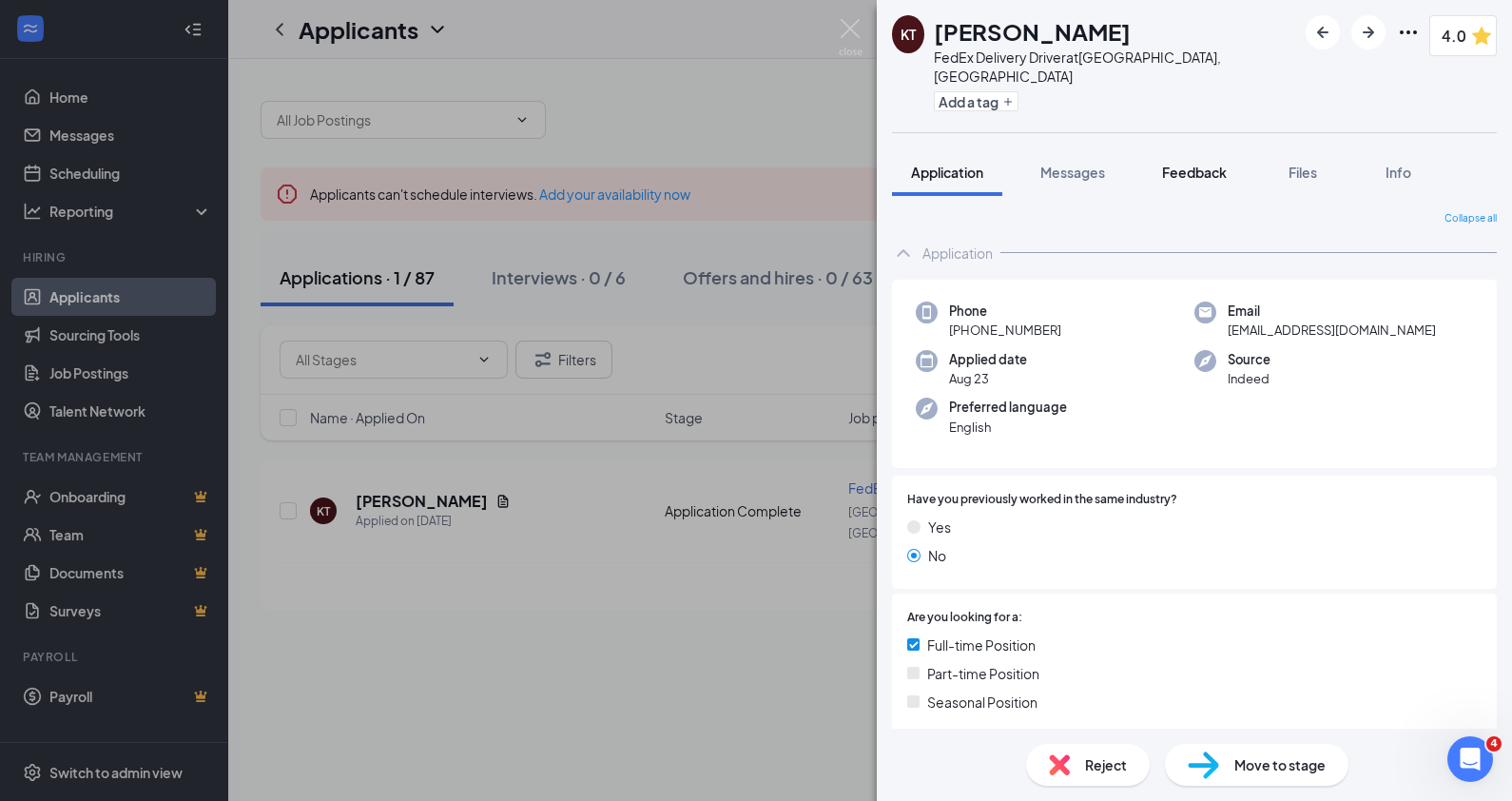
click at [1208, 163] on span "Feedback" at bounding box center [1195, 172] width 65 height 17
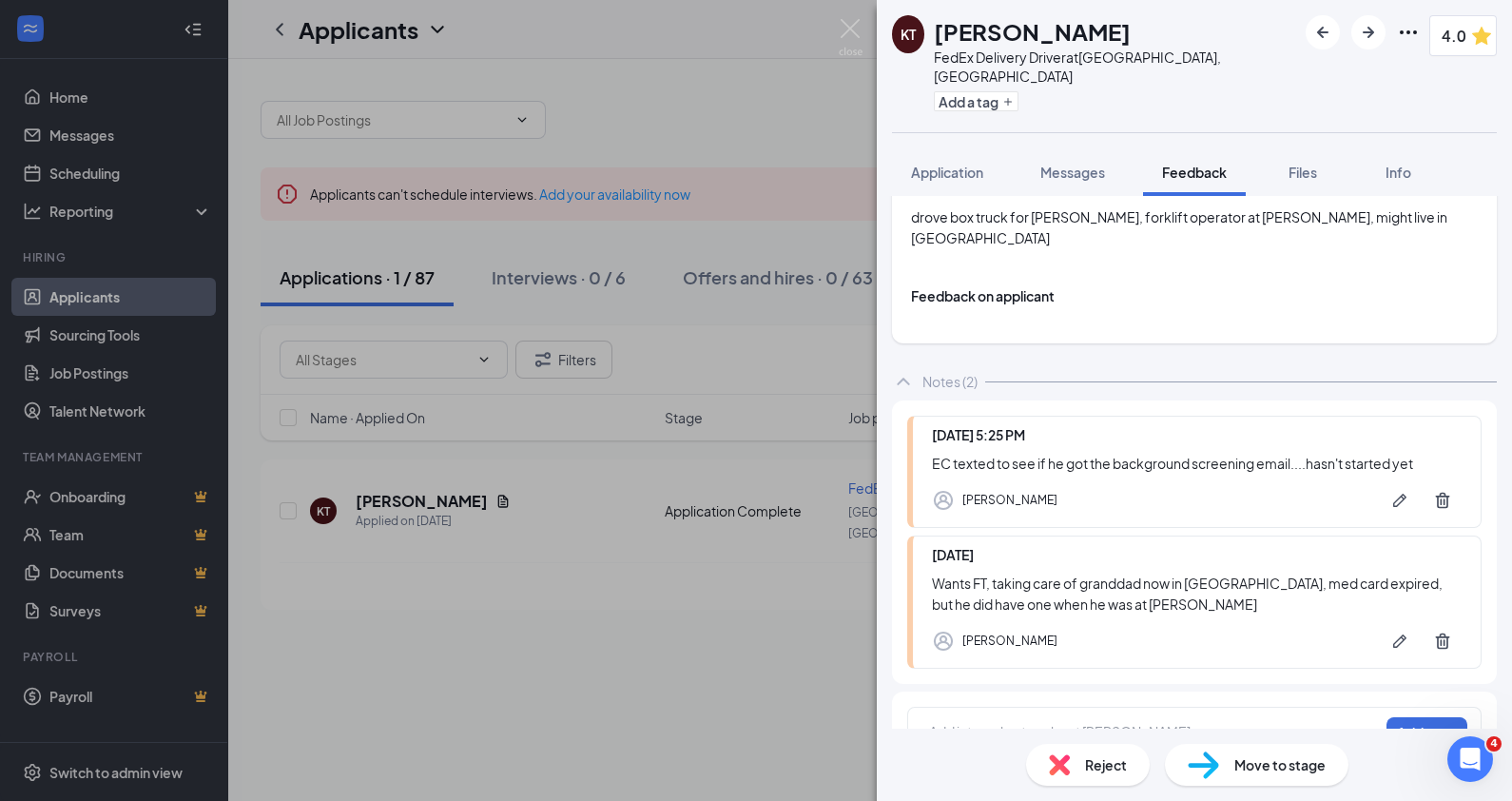
scroll to position [184, 0]
click at [1014, 719] on div at bounding box center [1154, 728] width 448 height 20
click at [1423, 714] on button "Add note" at bounding box center [1427, 729] width 81 height 31
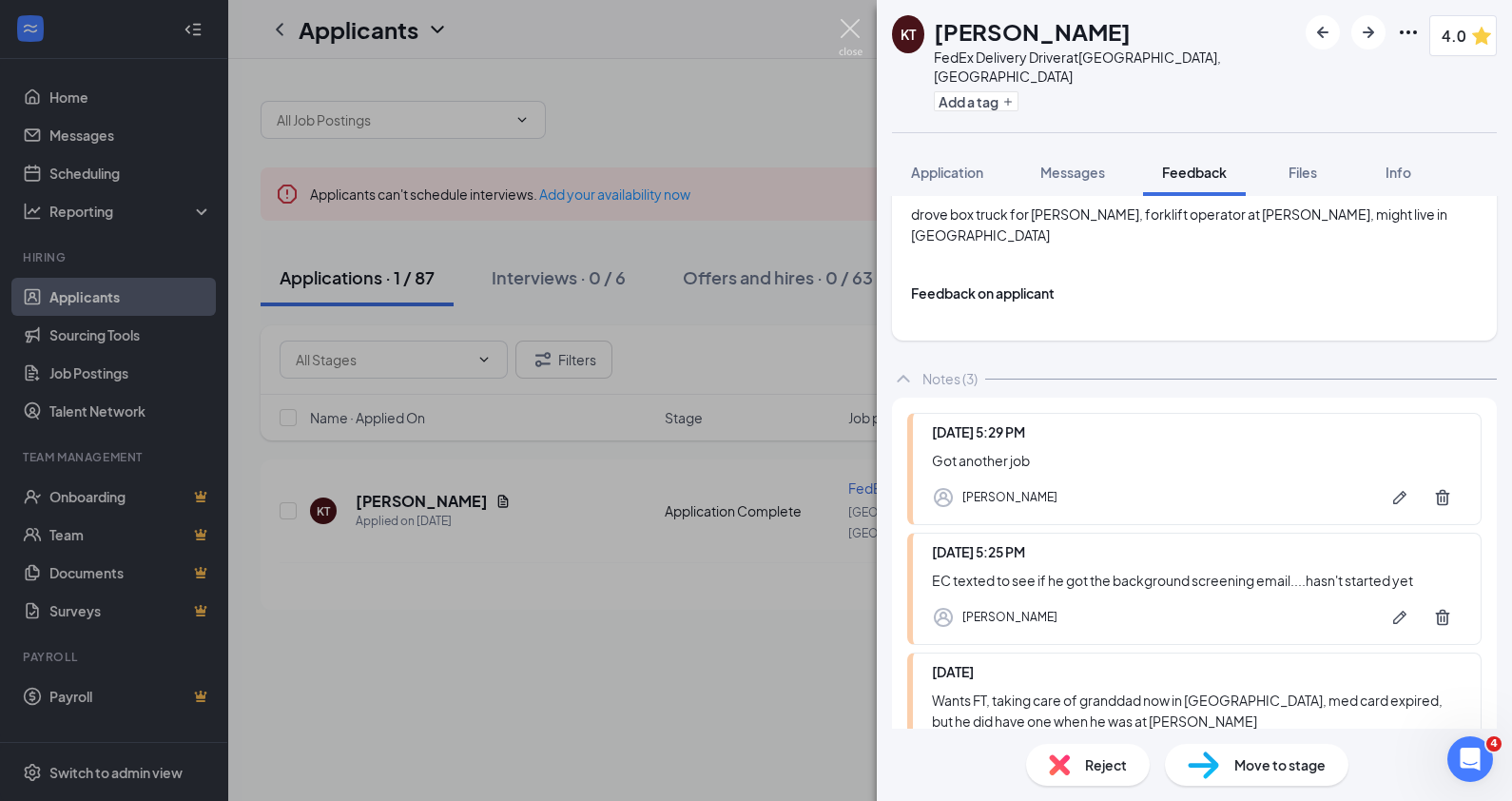
click at [845, 29] on img at bounding box center [851, 37] width 24 height 37
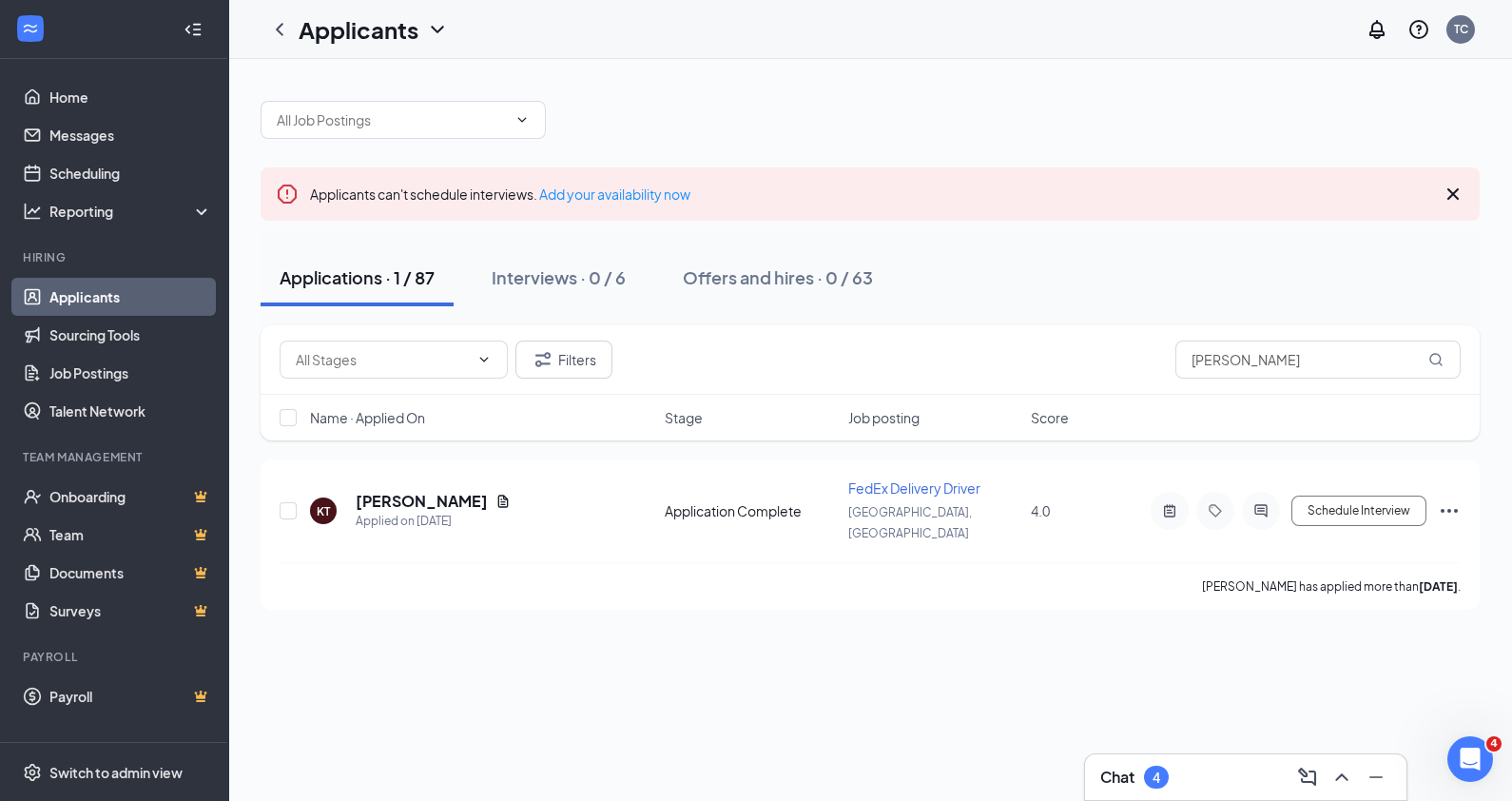
click at [1204, 775] on div "Chat 4" at bounding box center [1245, 777] width 292 height 31
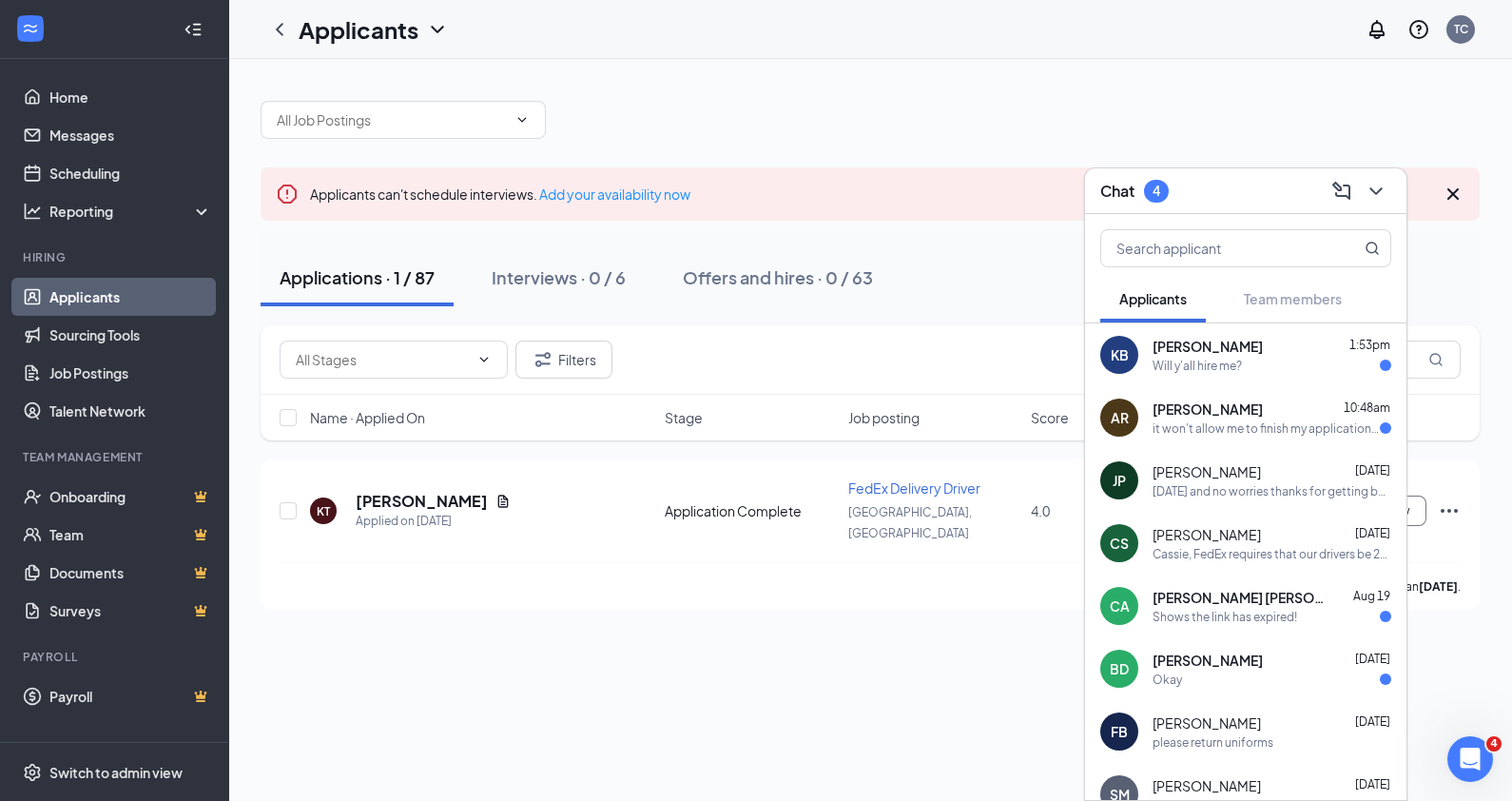
click at [1175, 405] on span "[PERSON_NAME]" at bounding box center [1207, 409] width 110 height 19
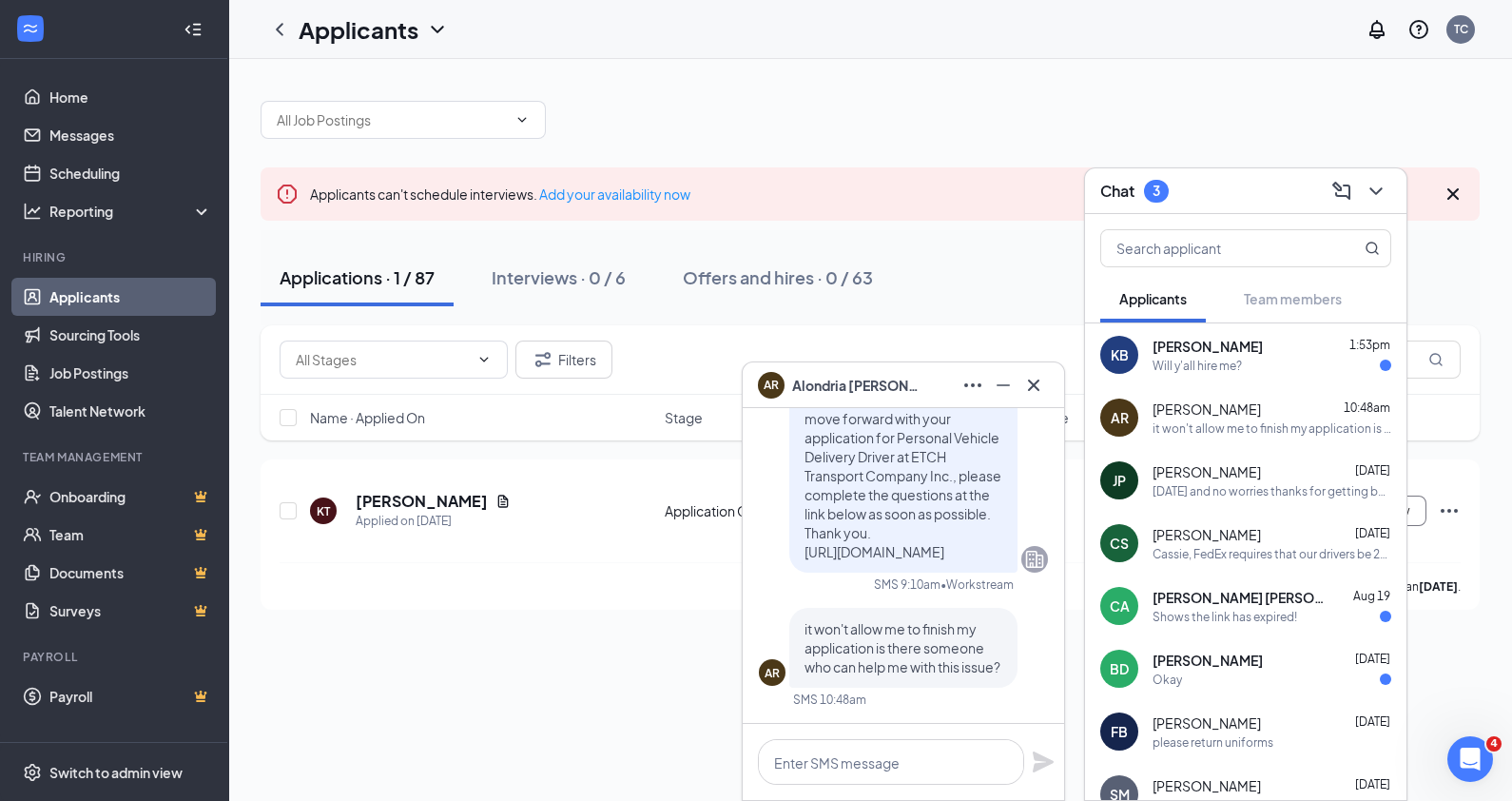
click at [1175, 405] on span "[PERSON_NAME]" at bounding box center [1206, 409] width 108 height 19
click at [611, 618] on div "Applicants can't schedule interviews. Add your availability now Applications · …" at bounding box center [870, 430] width 1284 height 742
click at [1031, 384] on icon "Cross" at bounding box center [1034, 385] width 23 height 23
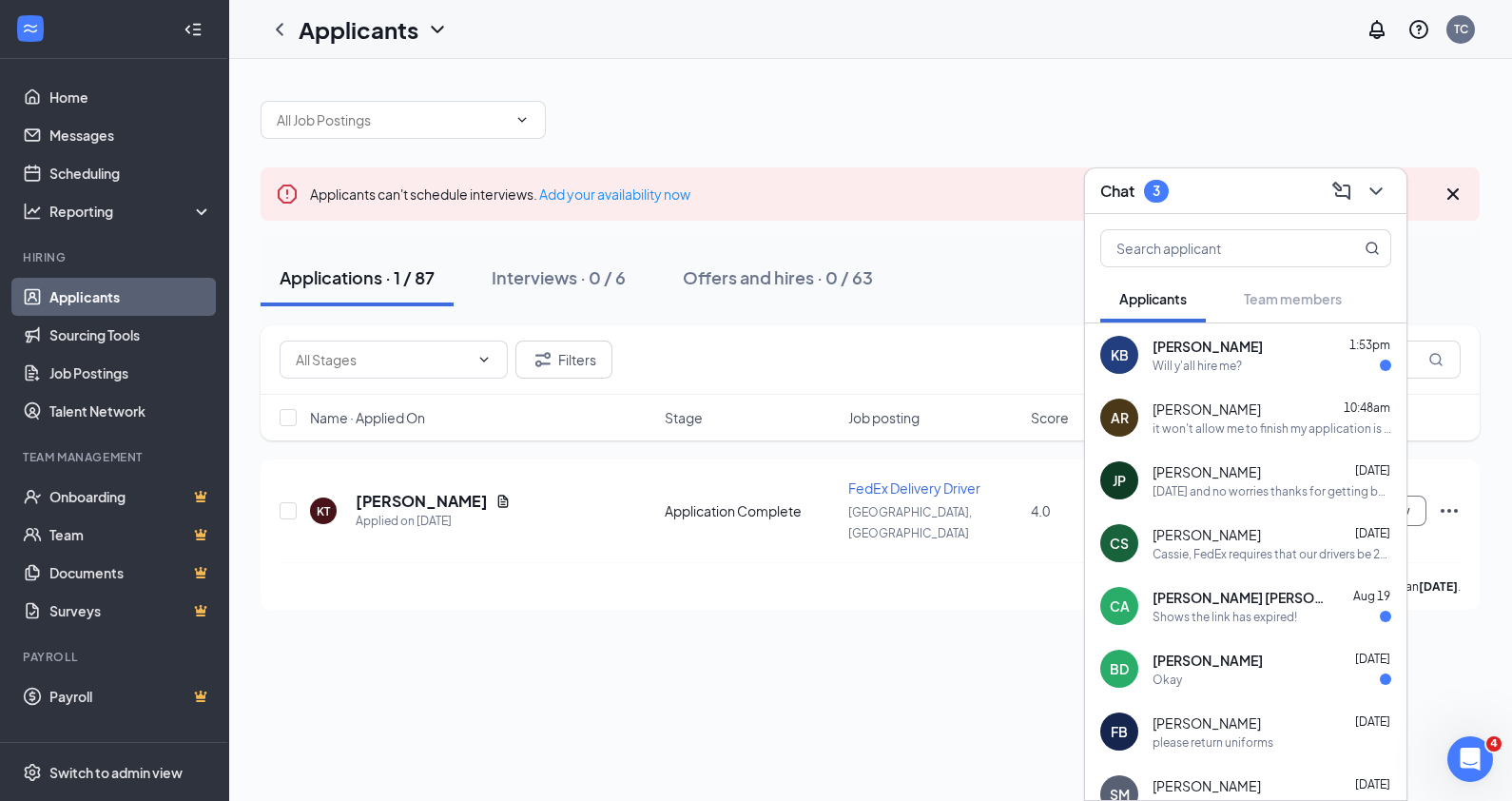
click at [1228, 183] on div "Chat 3" at bounding box center [1245, 190] width 292 height 30
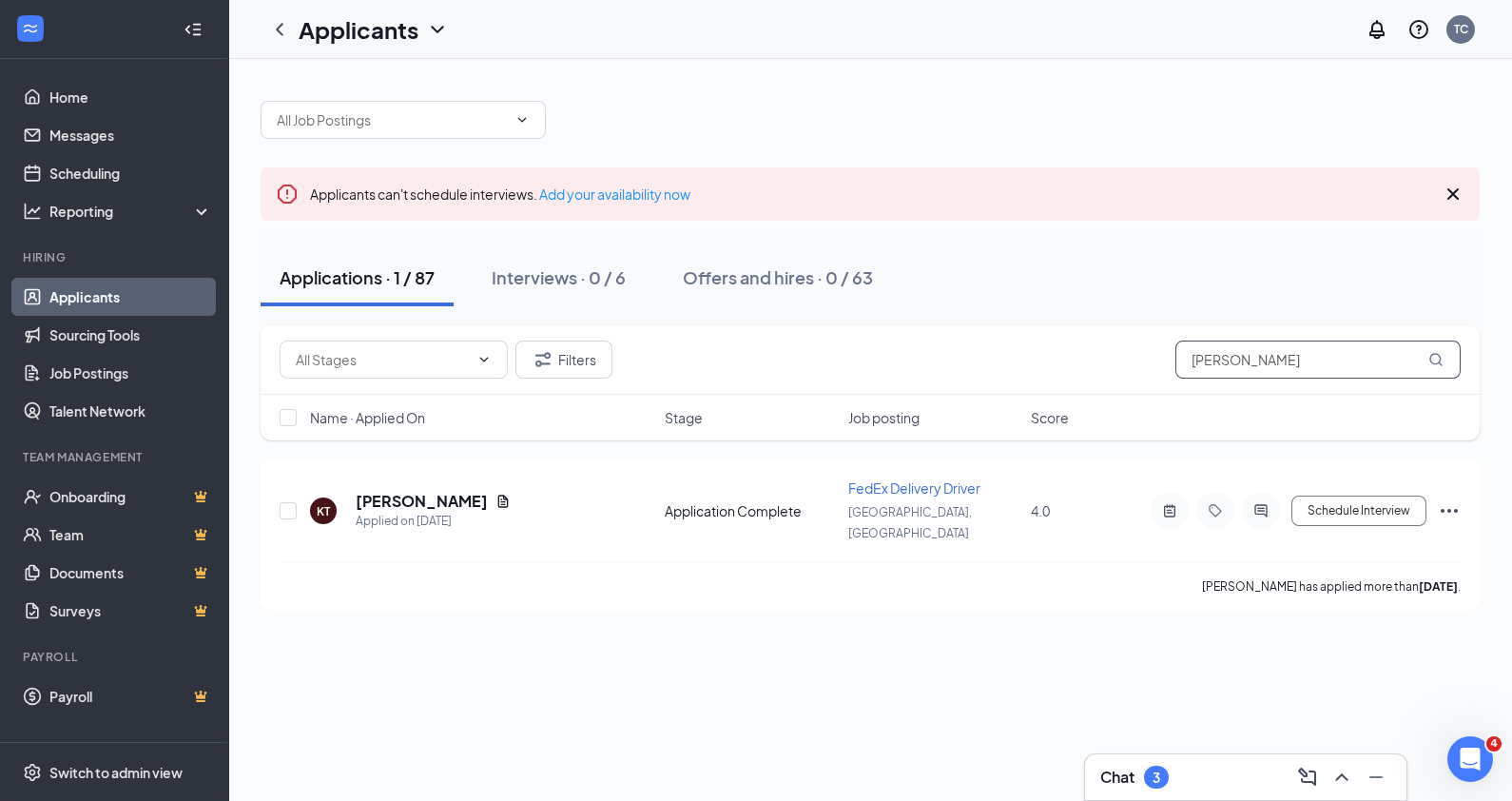
click at [1293, 374] on input "[PERSON_NAME]" at bounding box center [1318, 359] width 286 height 38
type input "K"
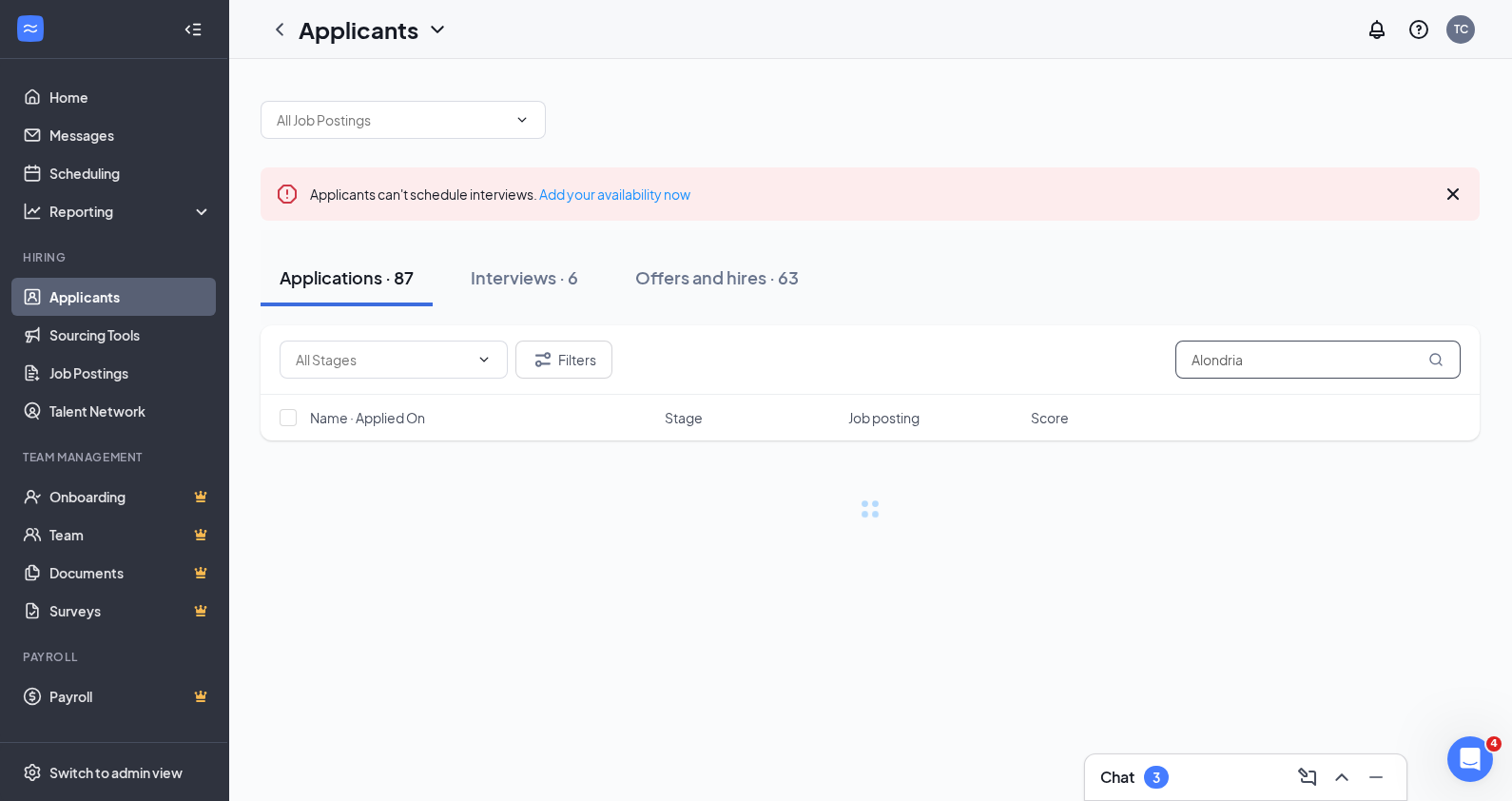
type input "Alondria"
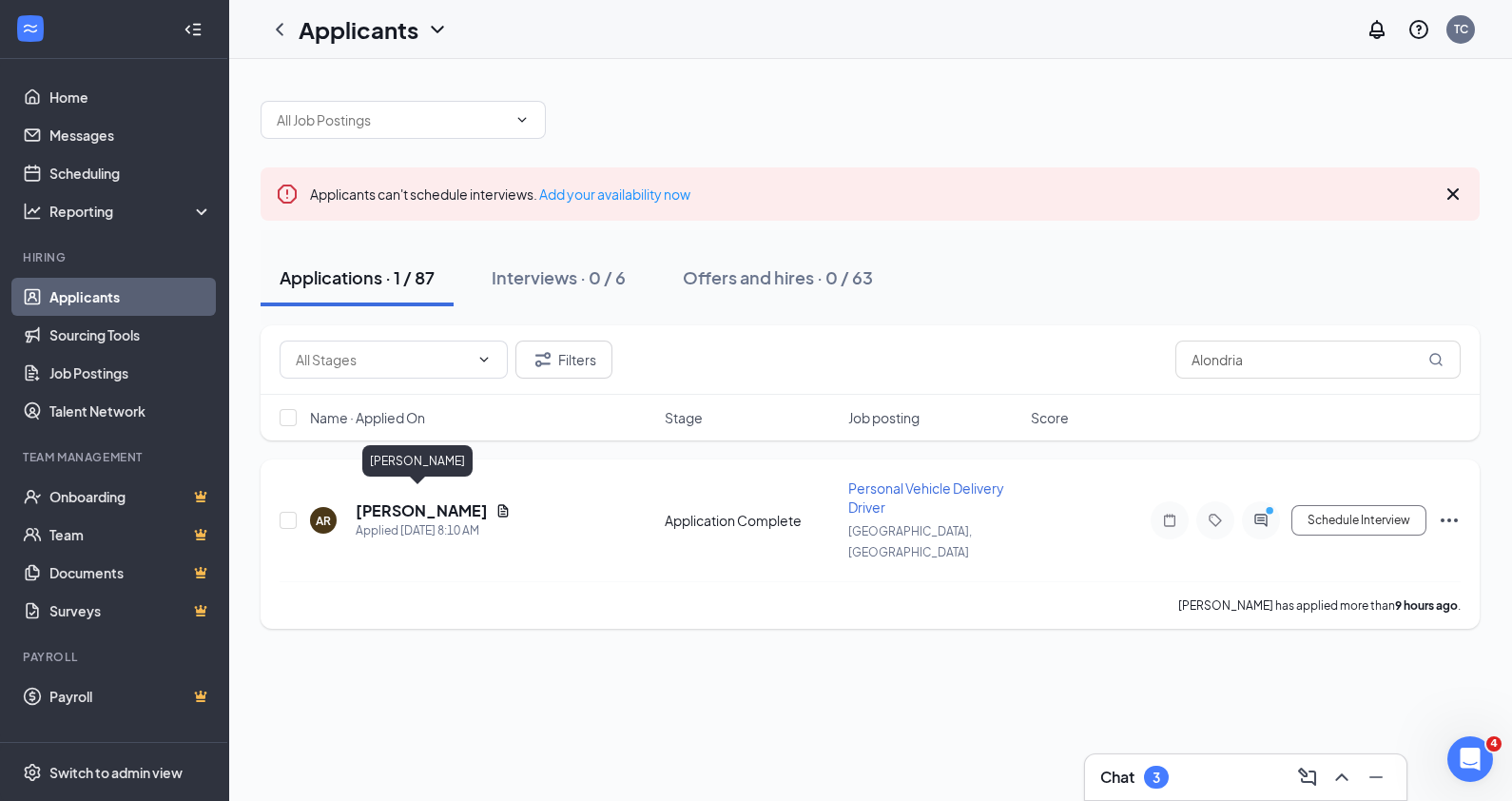
click at [400, 500] on h5 "[PERSON_NAME]" at bounding box center [421, 510] width 132 height 21
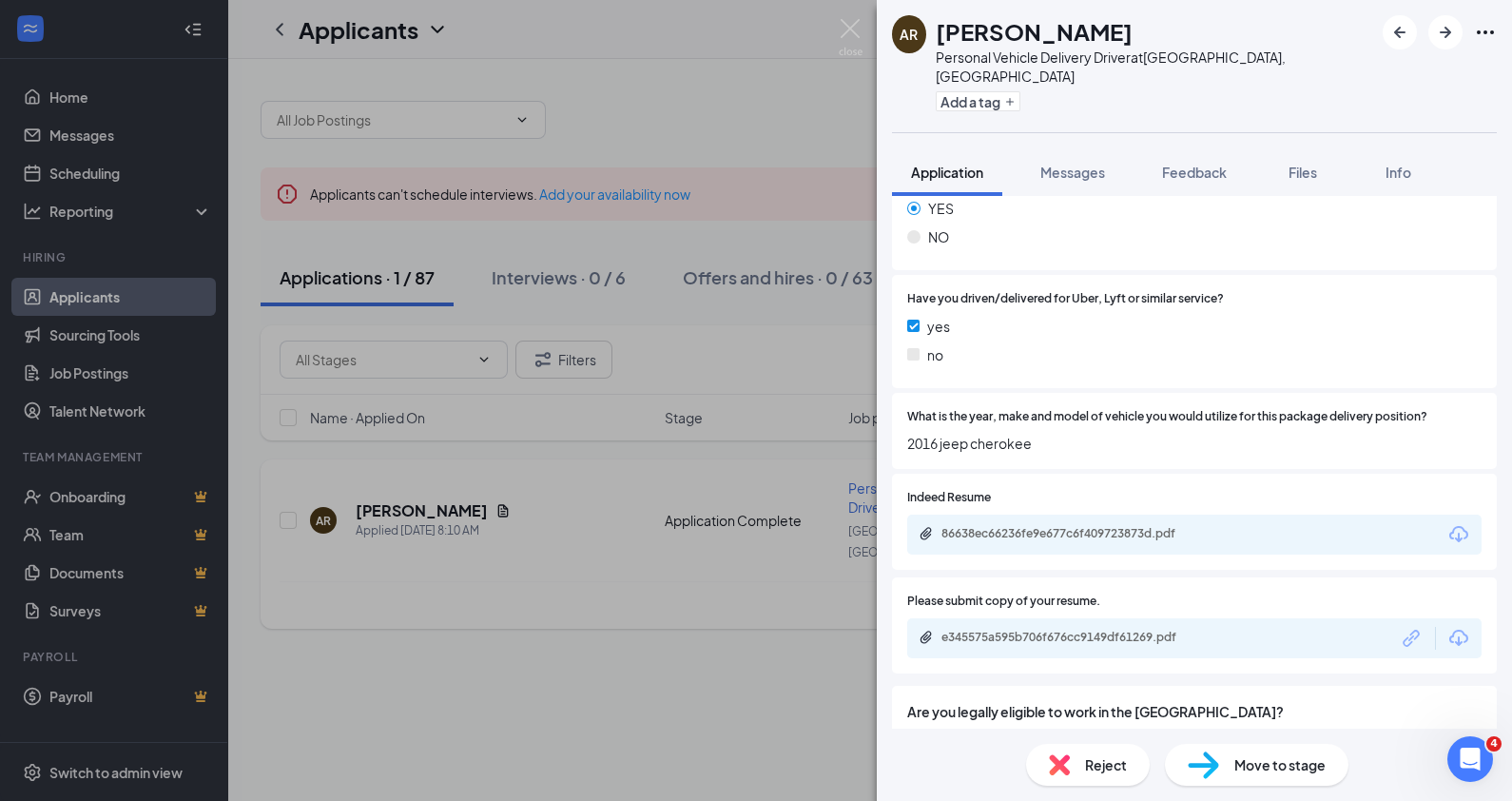
scroll to position [585, 0]
click at [1110, 524] on div "86638ec66236fe9e677c6f409723873d.pdf" at bounding box center [1074, 531] width 267 height 15
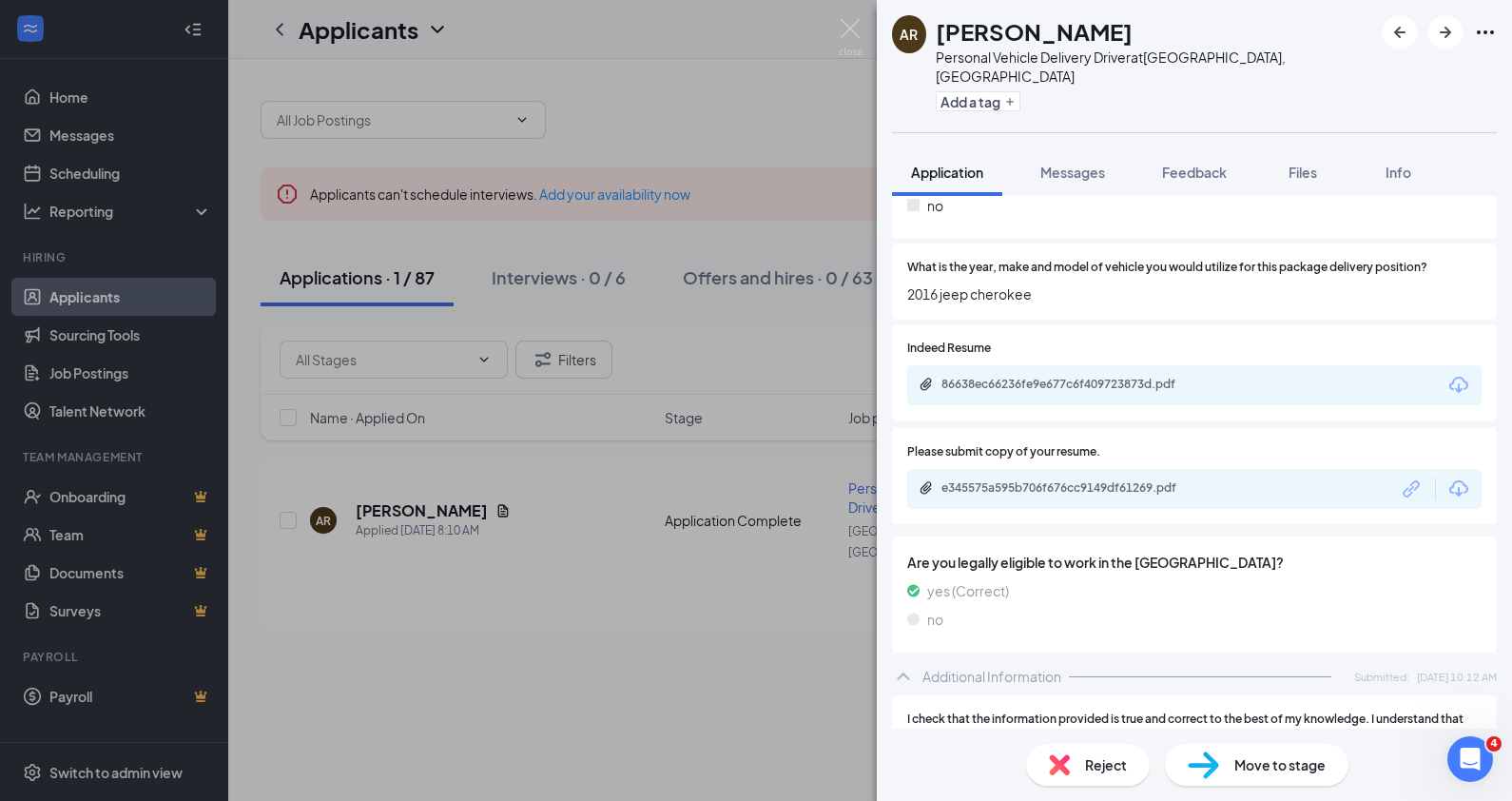
scroll to position [803, 0]
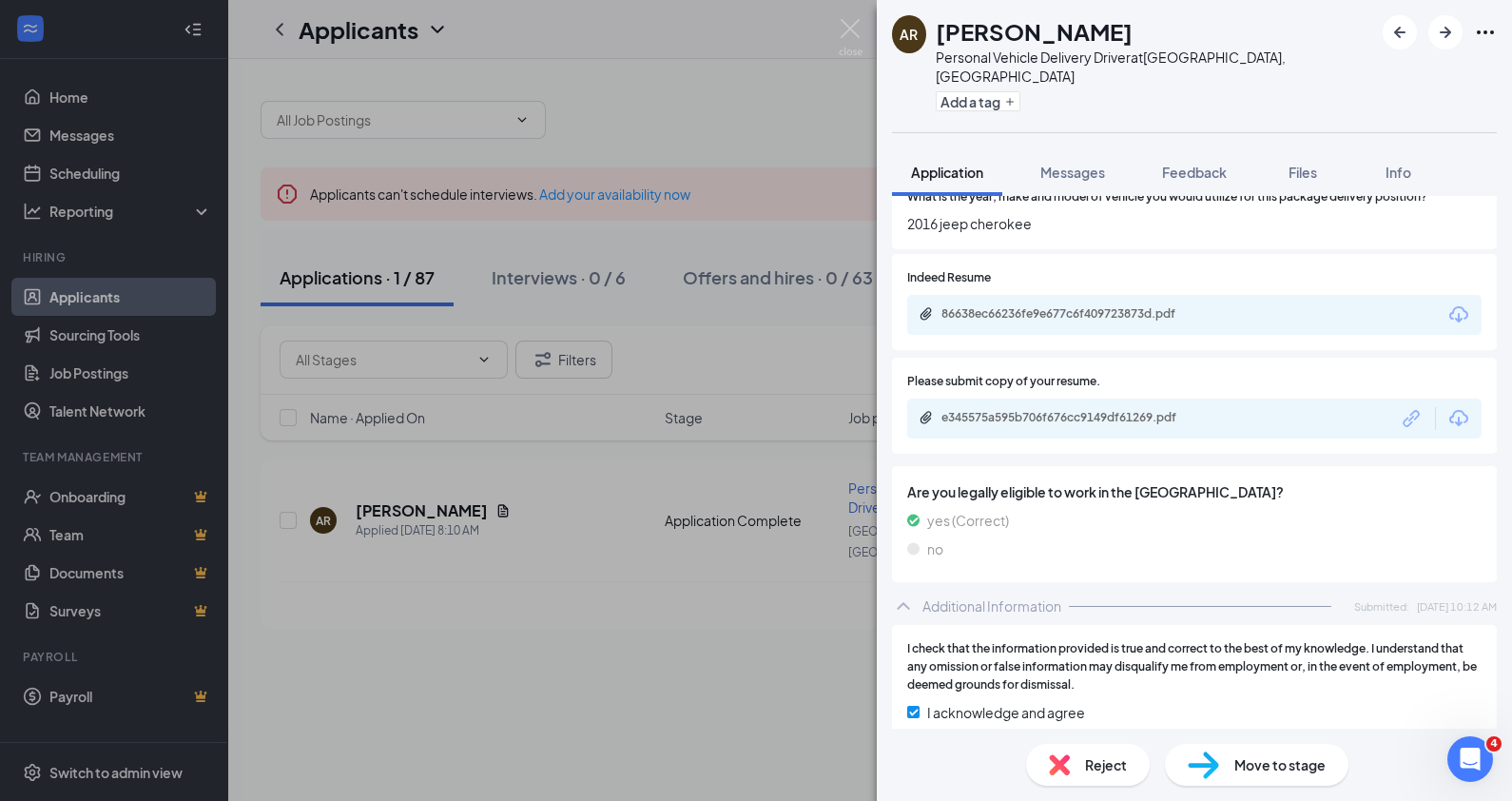
click at [1222, 306] on div "86638ec66236fe9e677c6f409723873d.pdf" at bounding box center [1072, 314] width 308 height 15
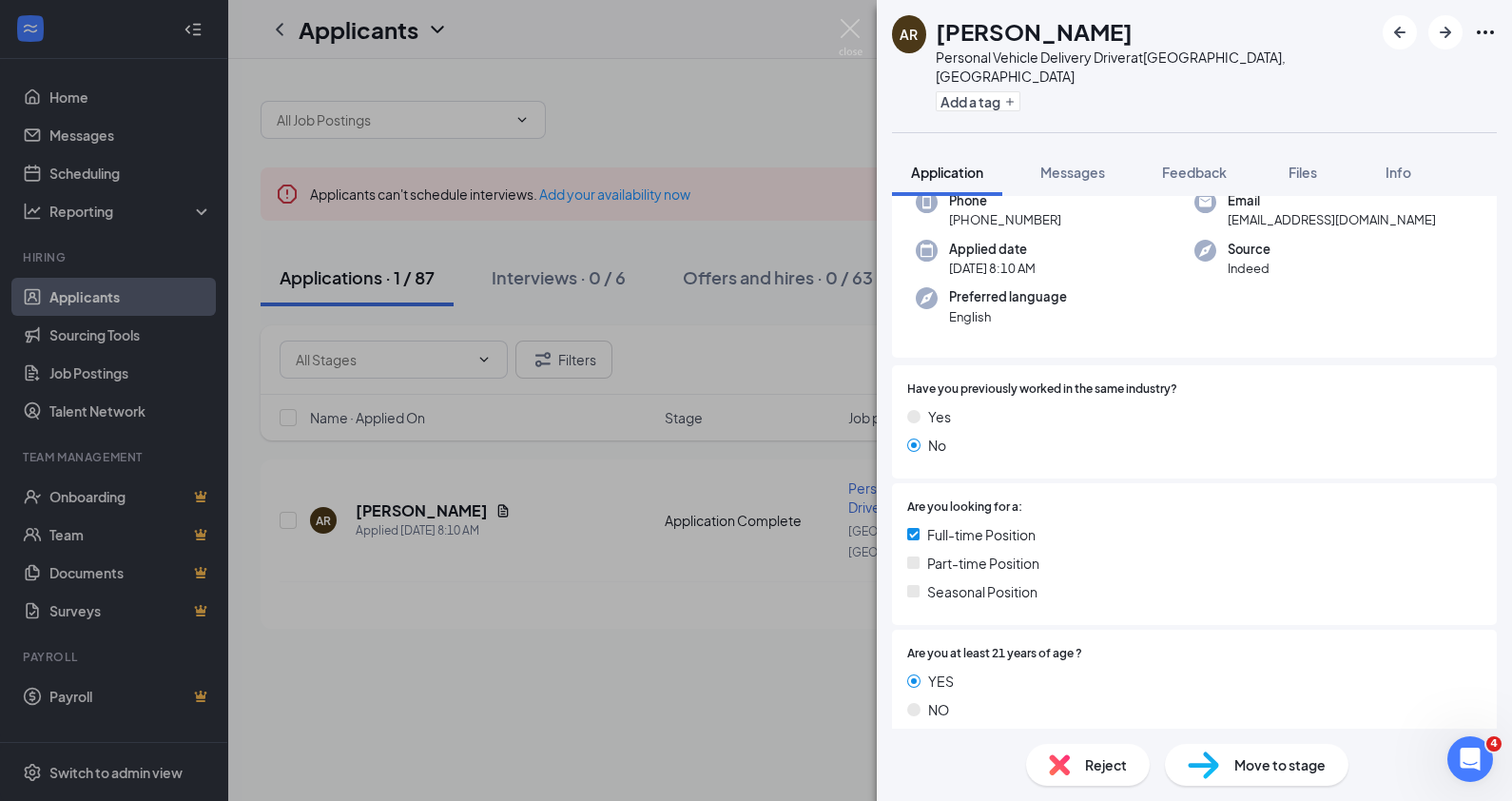
scroll to position [107, 0]
click at [1077, 163] on span "Messages" at bounding box center [1073, 172] width 65 height 17
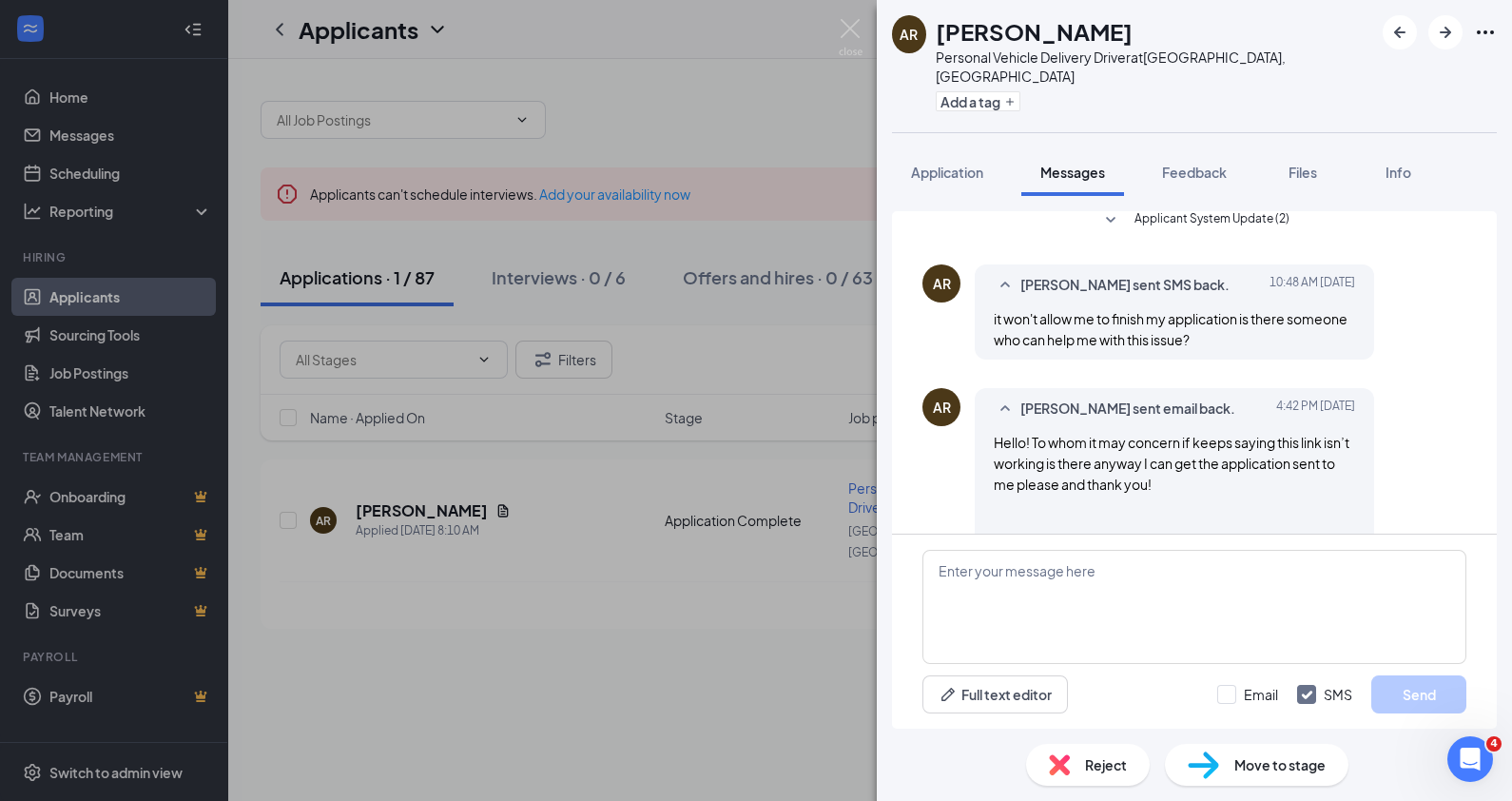
scroll to position [509, 0]
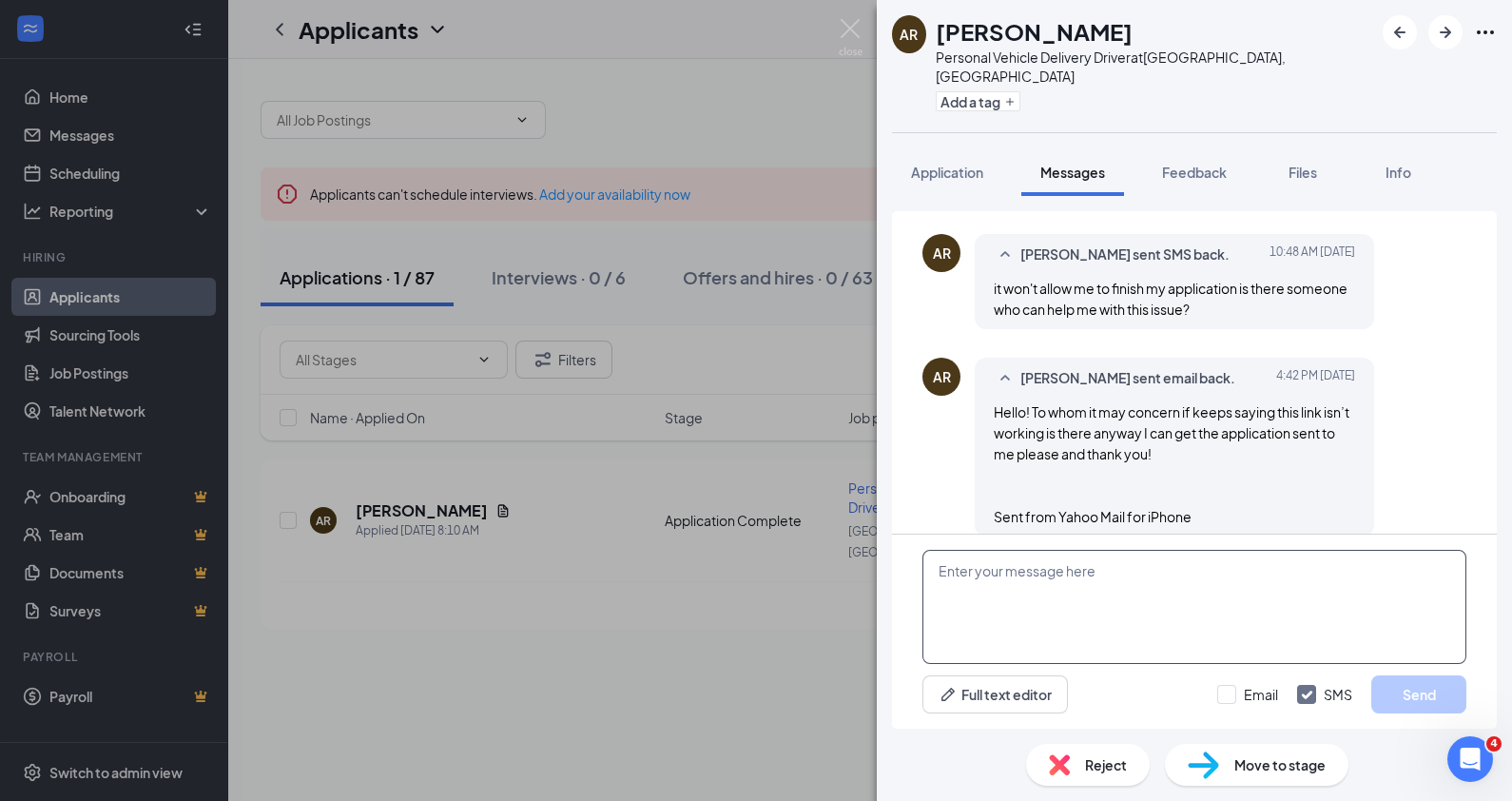
click at [1131, 572] on textarea at bounding box center [1194, 606] width 544 height 114
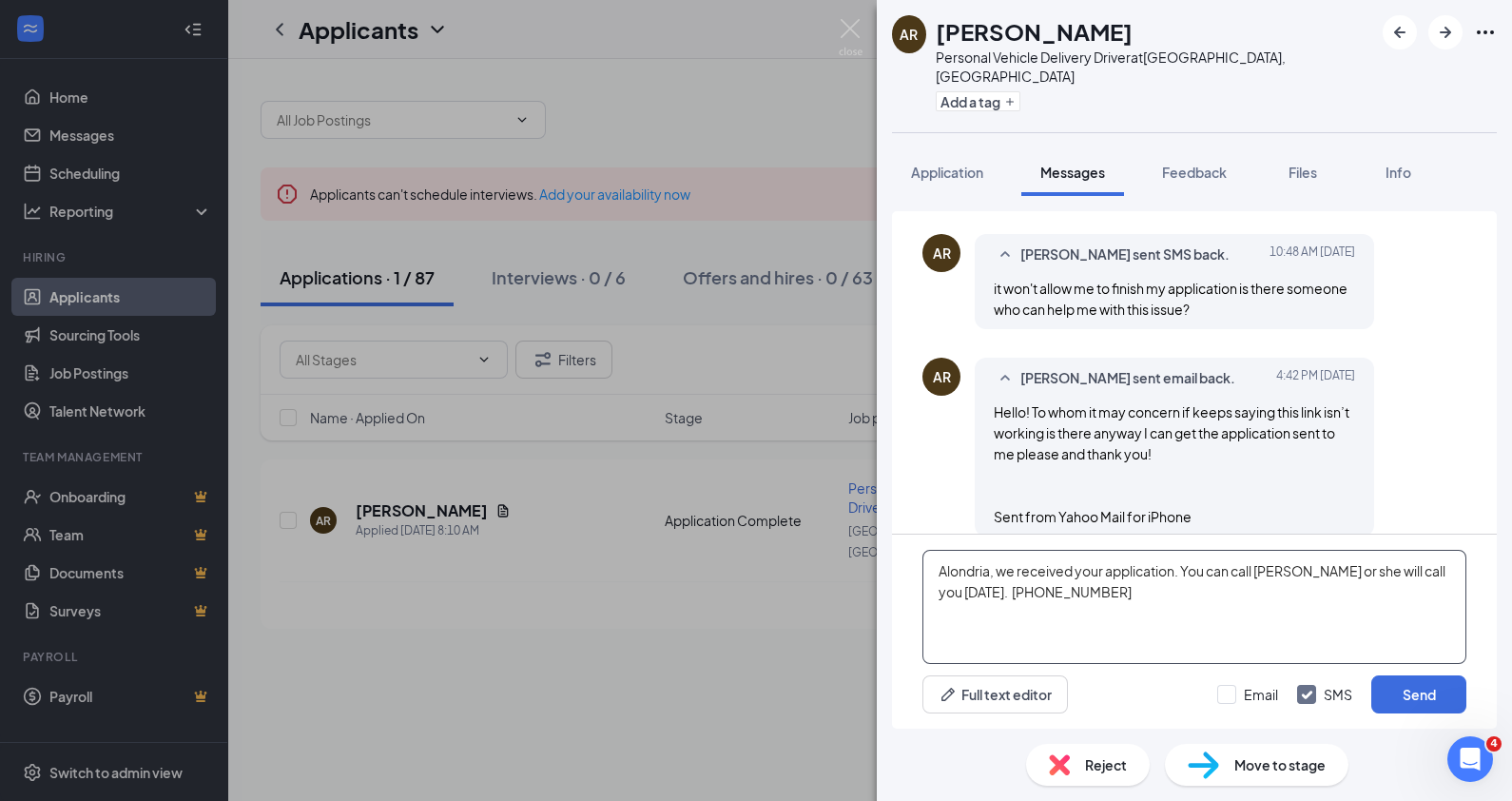
click at [1244, 599] on textarea "Alondria, we received your application. You can call [PERSON_NAME] or she will …" at bounding box center [1194, 606] width 544 height 114
type textarea "Alondria, we received your application. You can call [PERSON_NAME] or she will …"
click at [1403, 687] on button "Send" at bounding box center [1419, 695] width 96 height 38
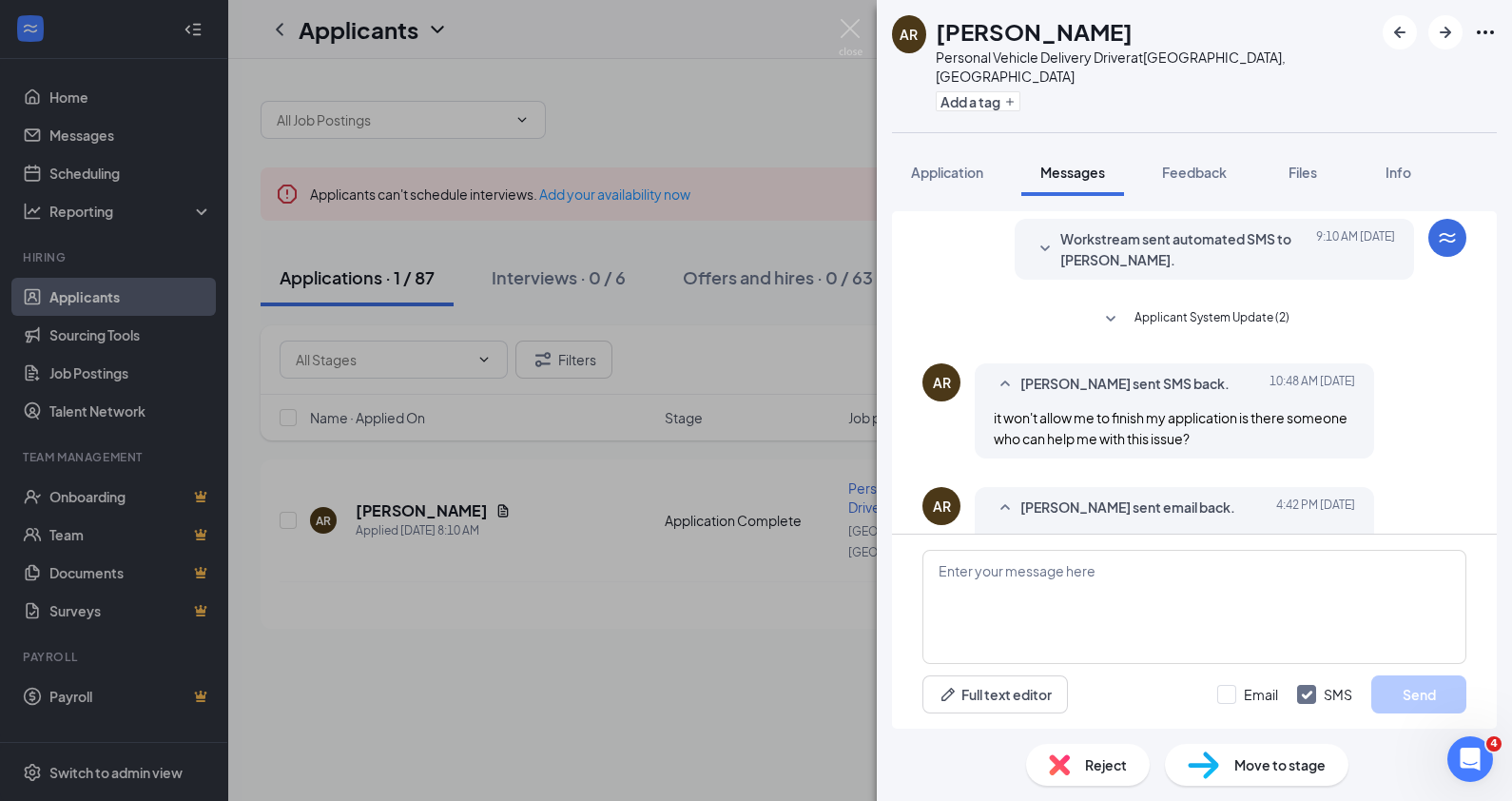
scroll to position [0, 0]
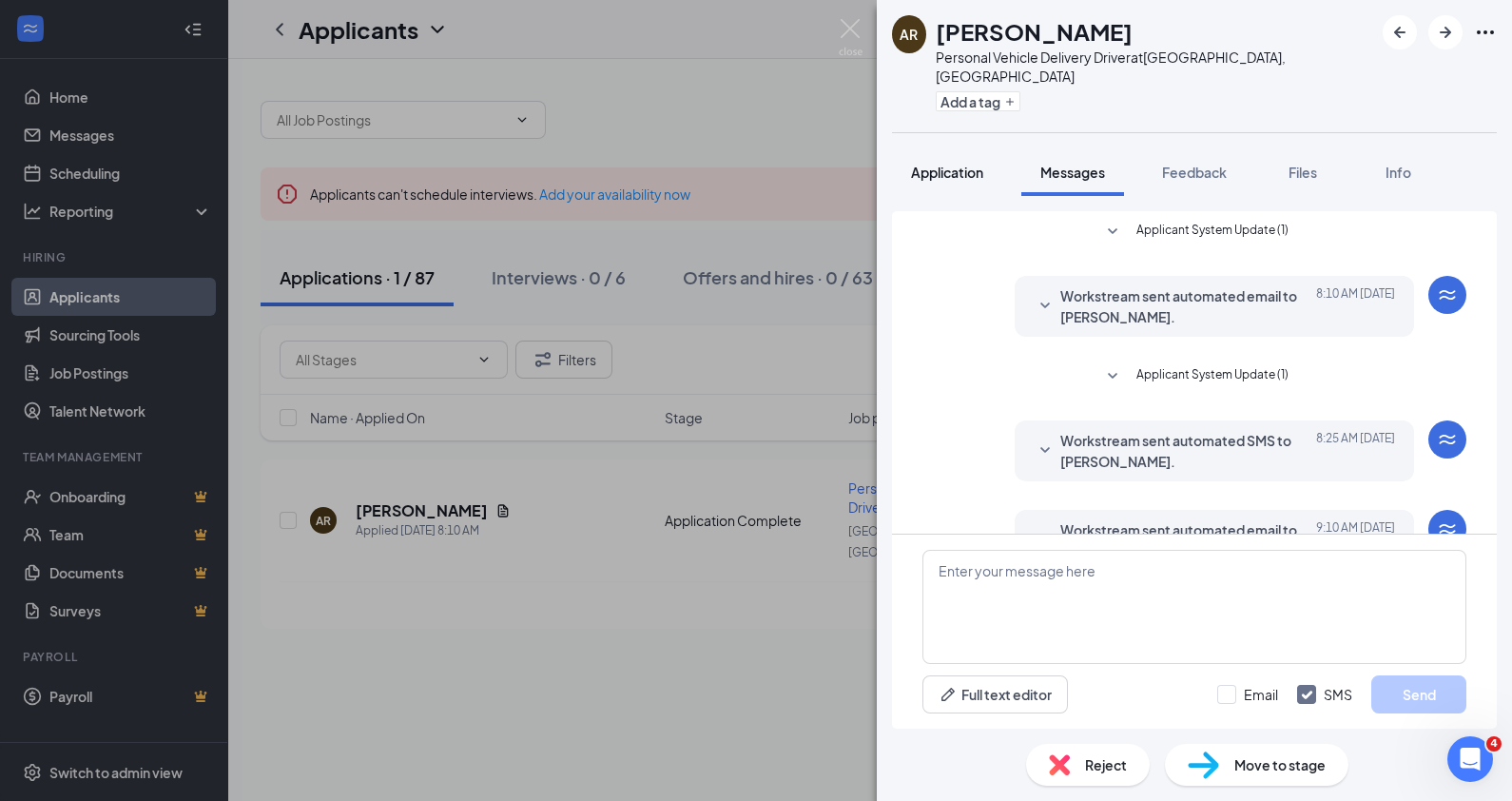
click at [940, 163] on span "Application" at bounding box center [947, 172] width 73 height 17
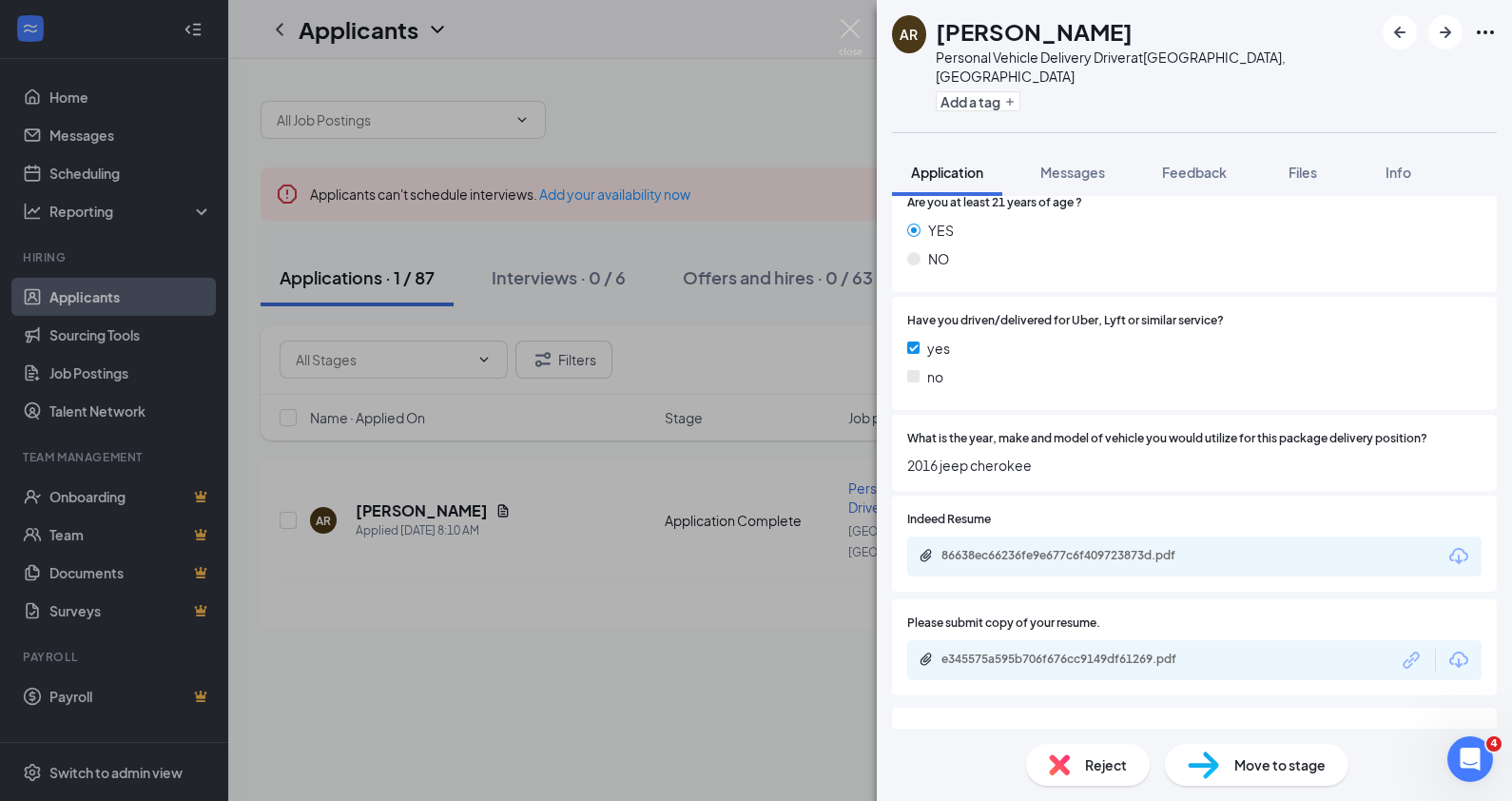
scroll to position [571, 0]
